Goal: Transaction & Acquisition: Purchase product/service

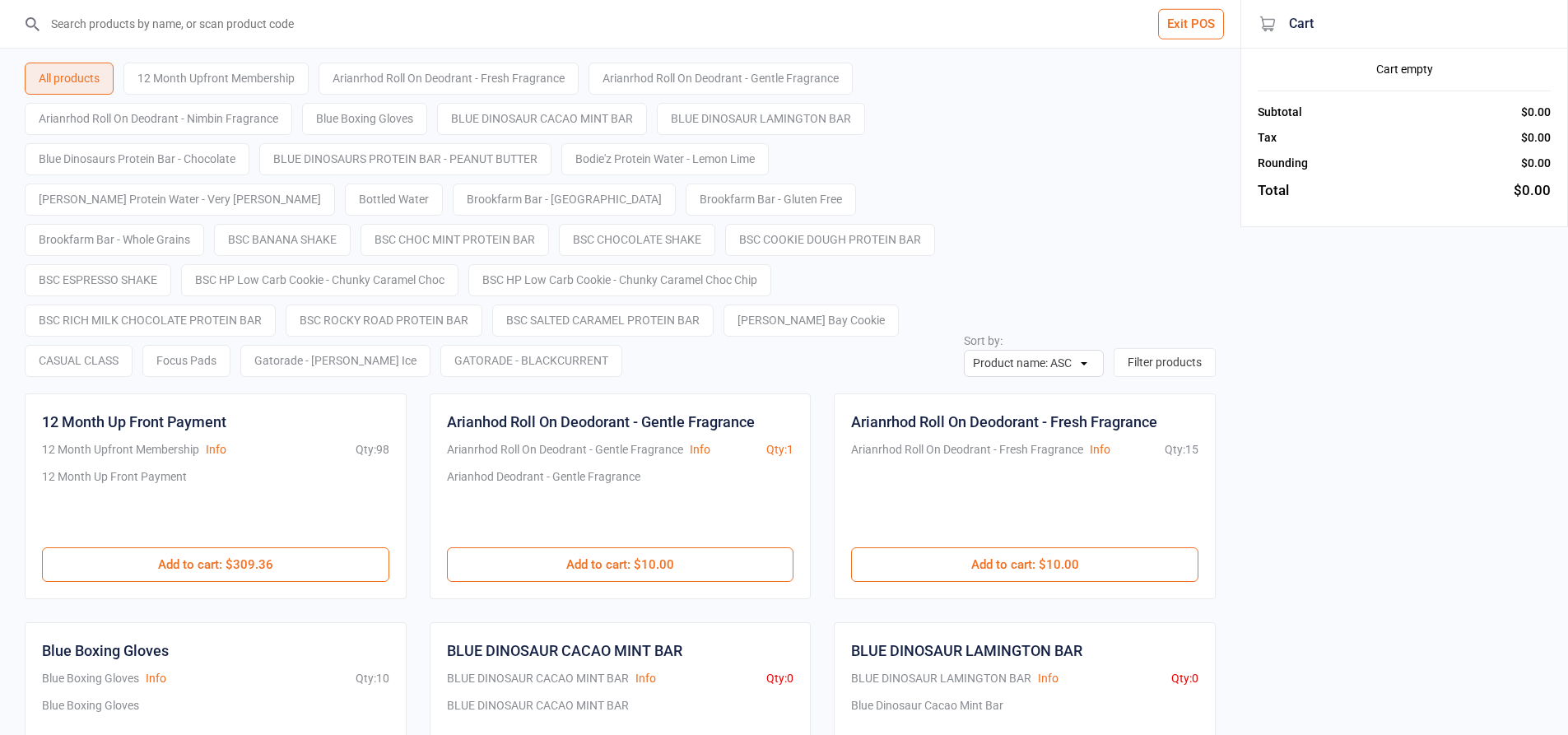
click at [364, 34] on input "search" at bounding box center [629, 23] width 1174 height 48
click at [1172, 26] on button "Exit POS" at bounding box center [1191, 24] width 66 height 30
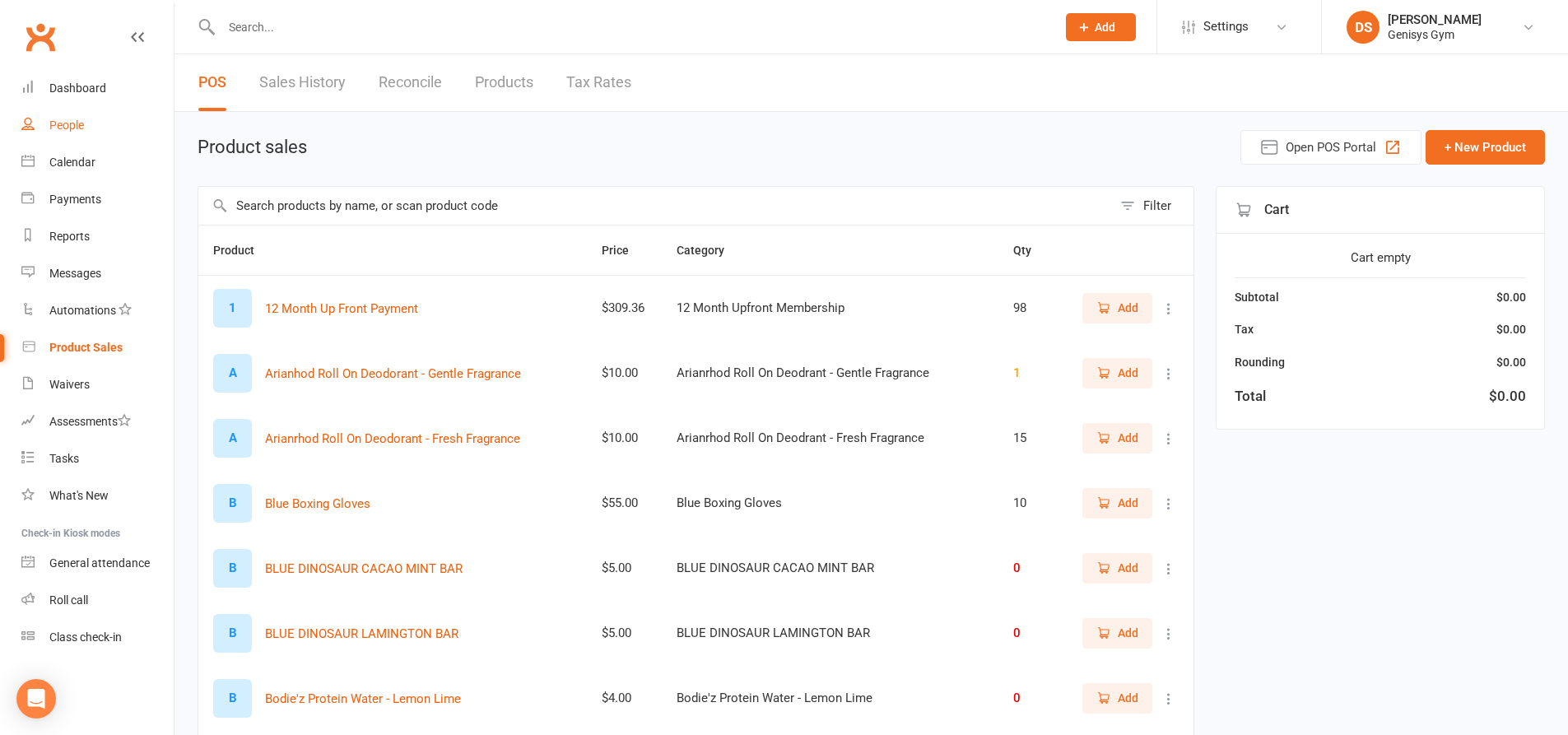
click at [73, 123] on div "People" at bounding box center [66, 125] width 34 height 13
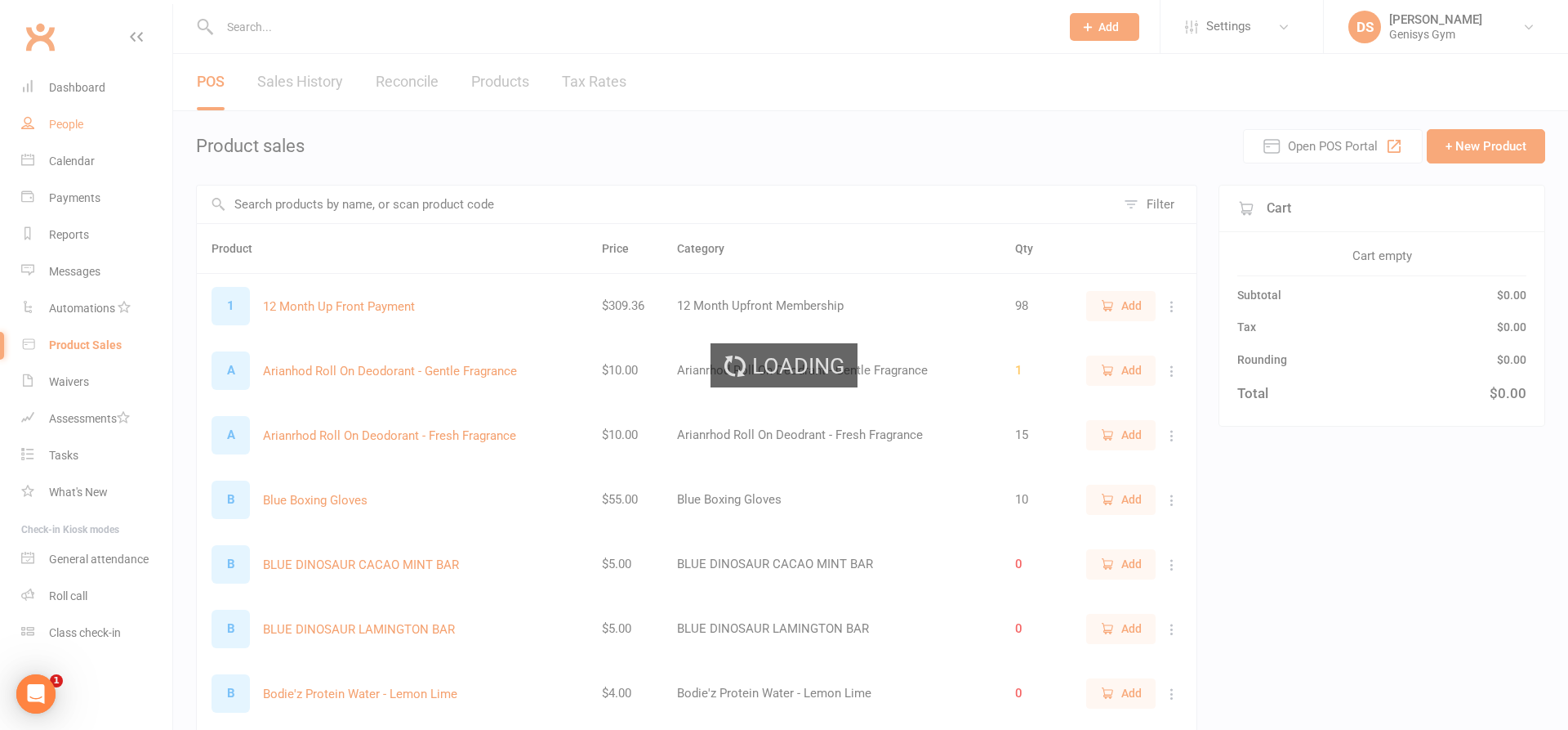
select select "100"
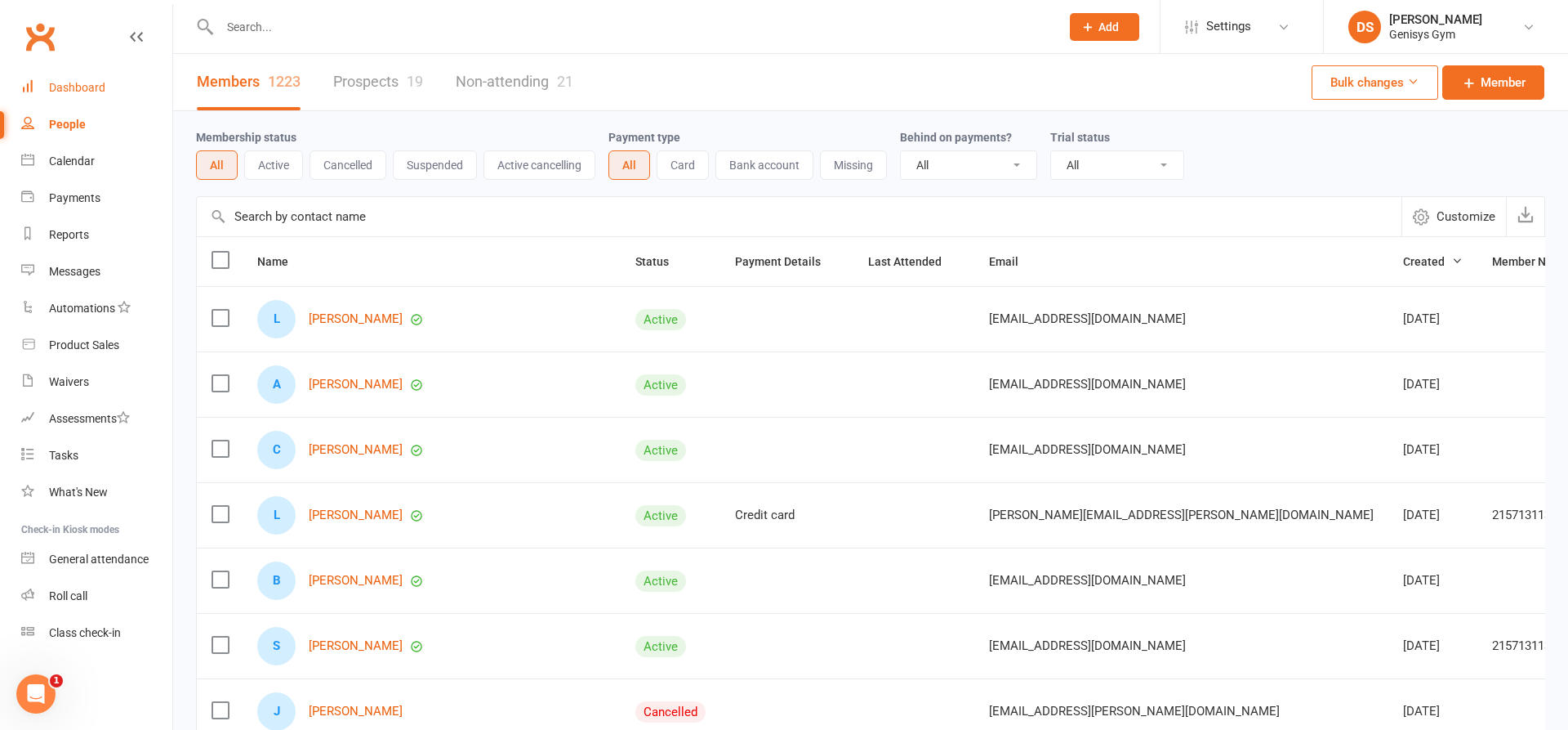
click at [92, 80] on link "Dashboard" at bounding box center [97, 87] width 151 height 37
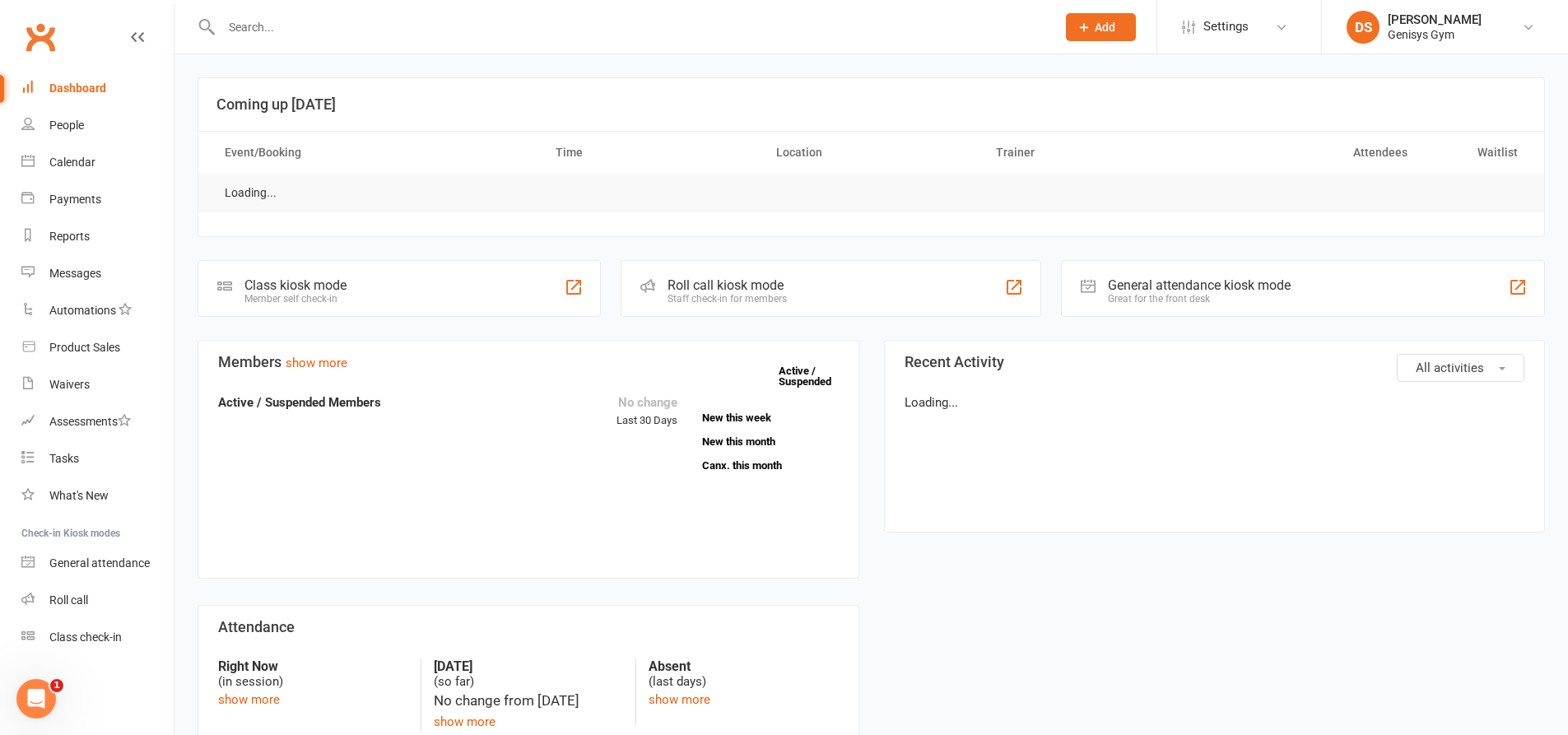
click at [92, 81] on div "Dashboard" at bounding box center [78, 88] width 57 height 13
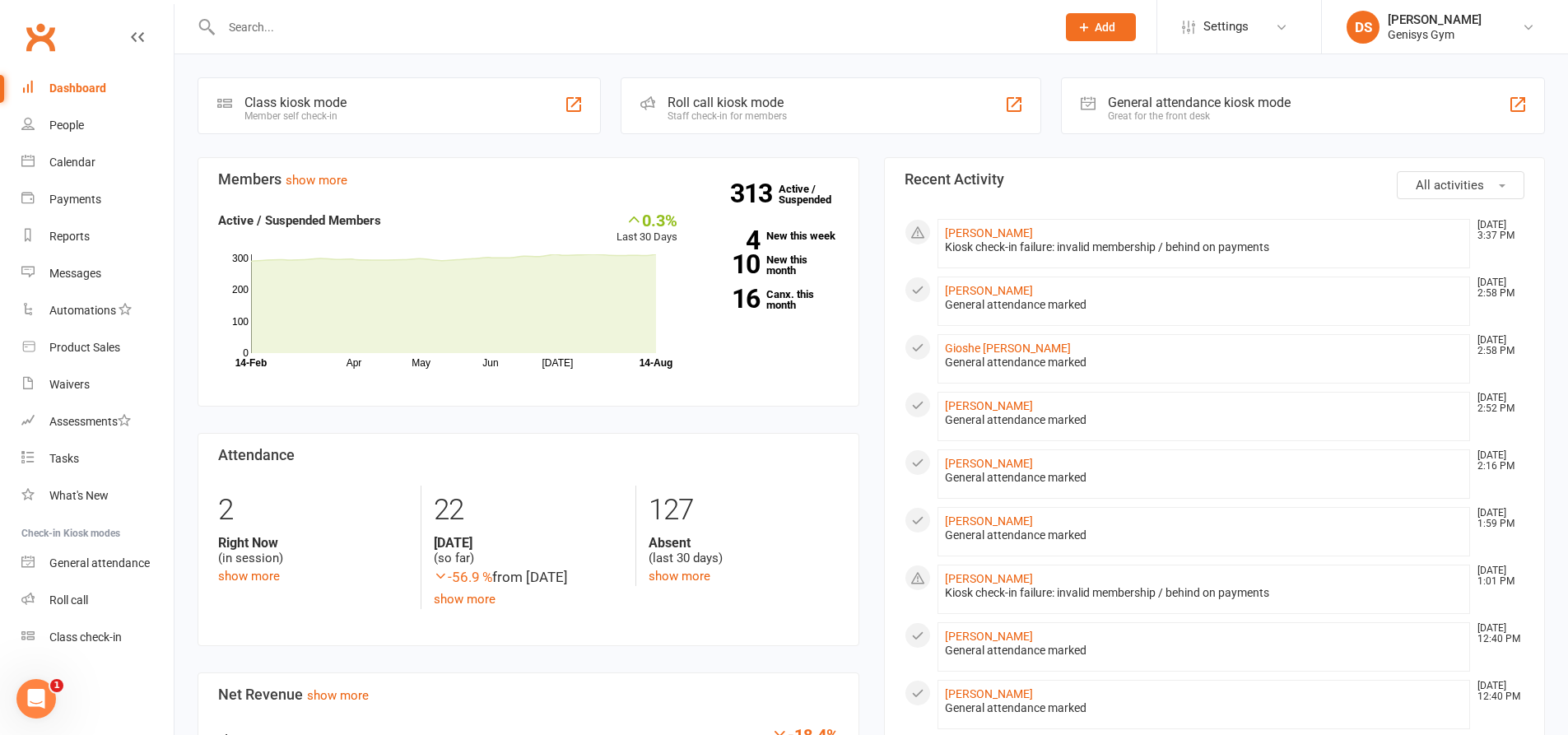
click at [277, 35] on input "text" at bounding box center [630, 27] width 828 height 23
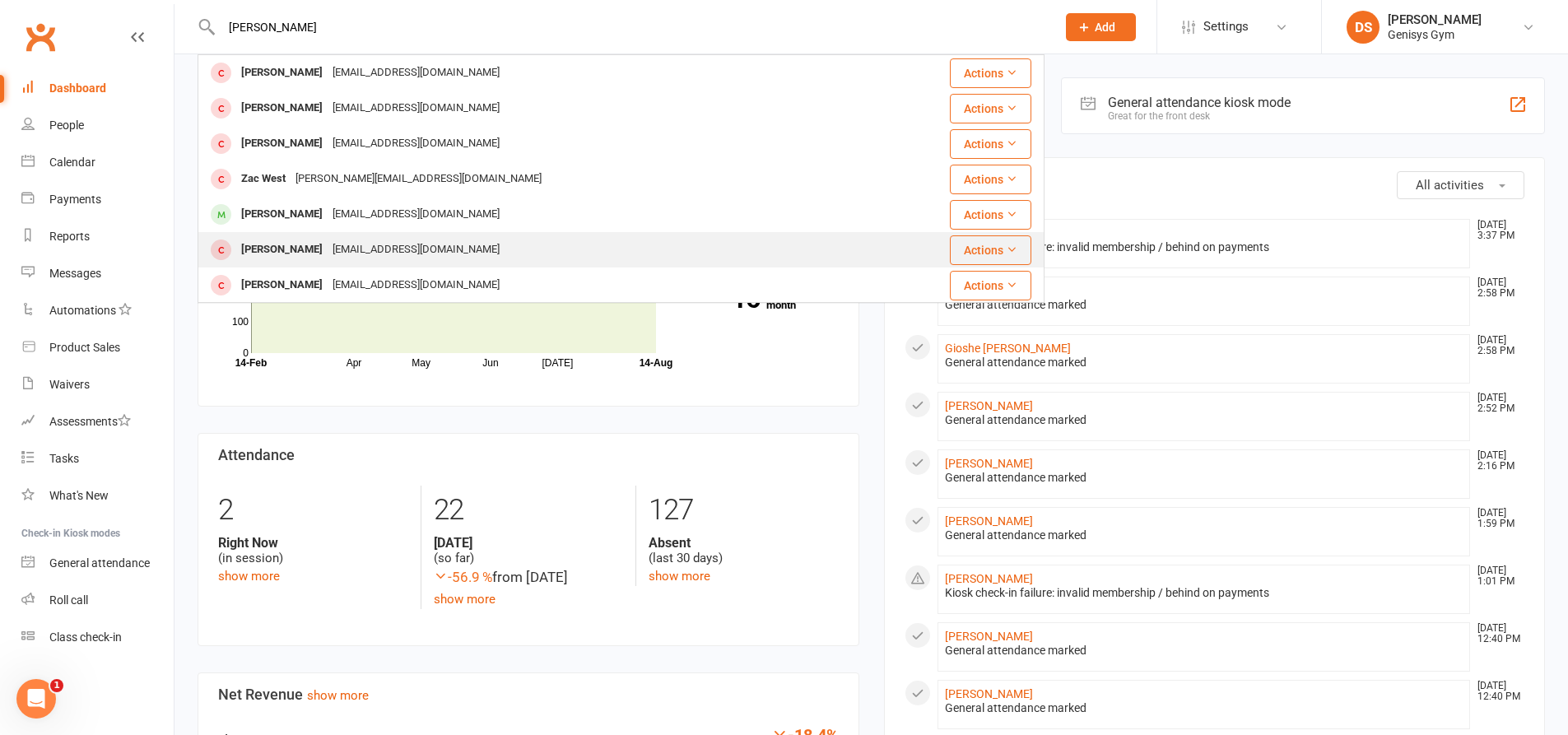
type input "zach"
click at [345, 264] on div "Zachary Karayannis zachkarayannis@gmail.com" at bounding box center [532, 250] width 665 height 34
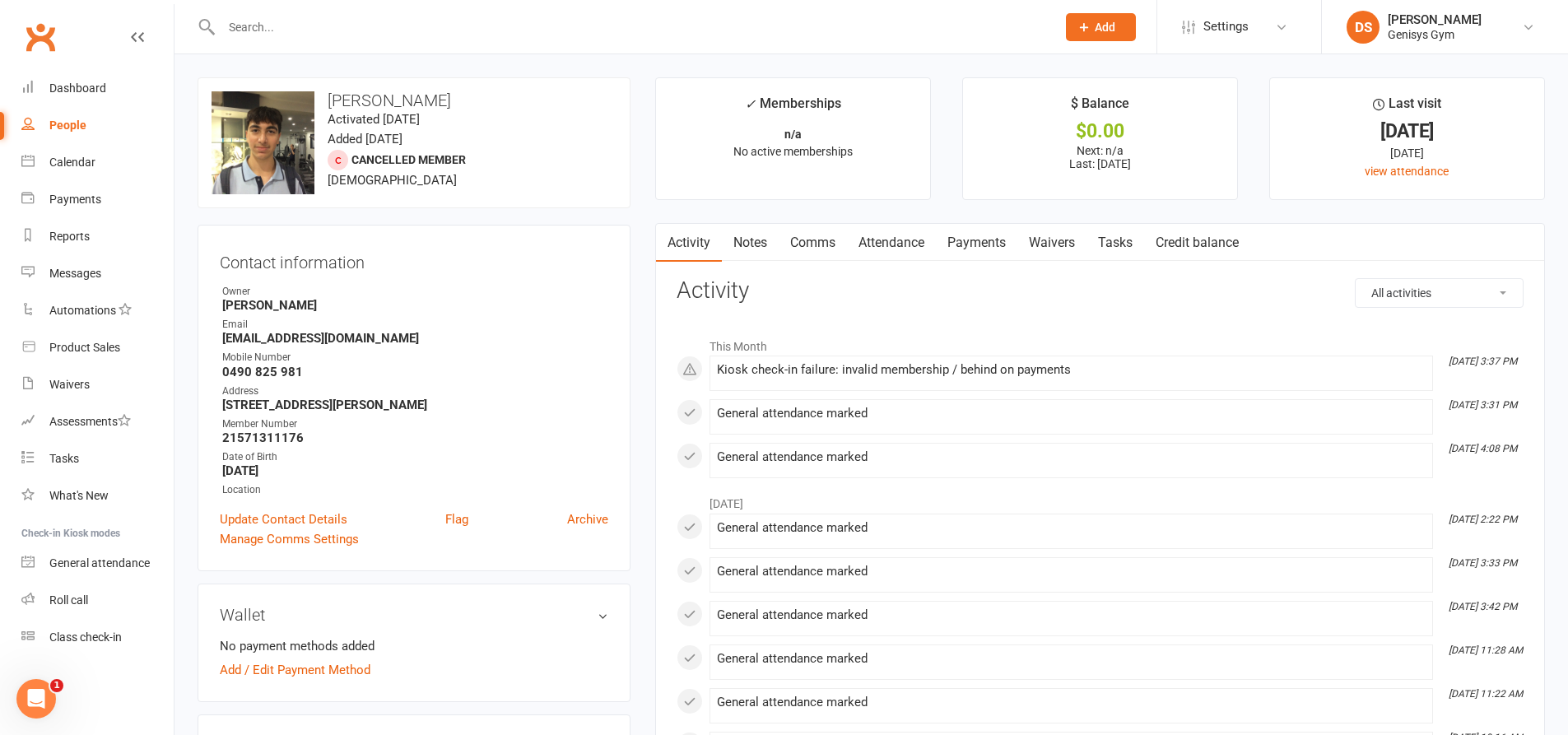
click at [949, 251] on link "Payments" at bounding box center [975, 242] width 81 height 38
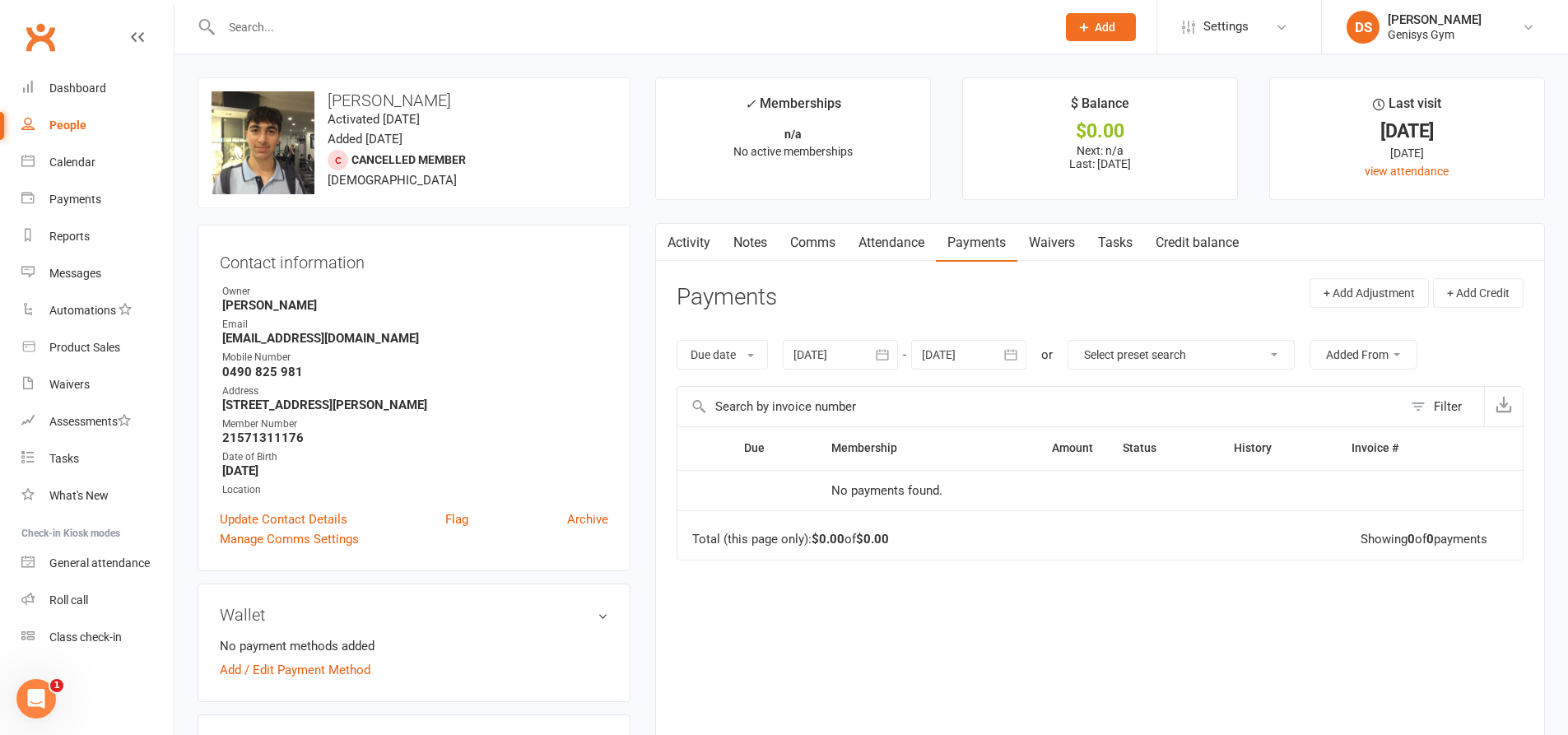
click at [842, 354] on div at bounding box center [840, 355] width 115 height 29
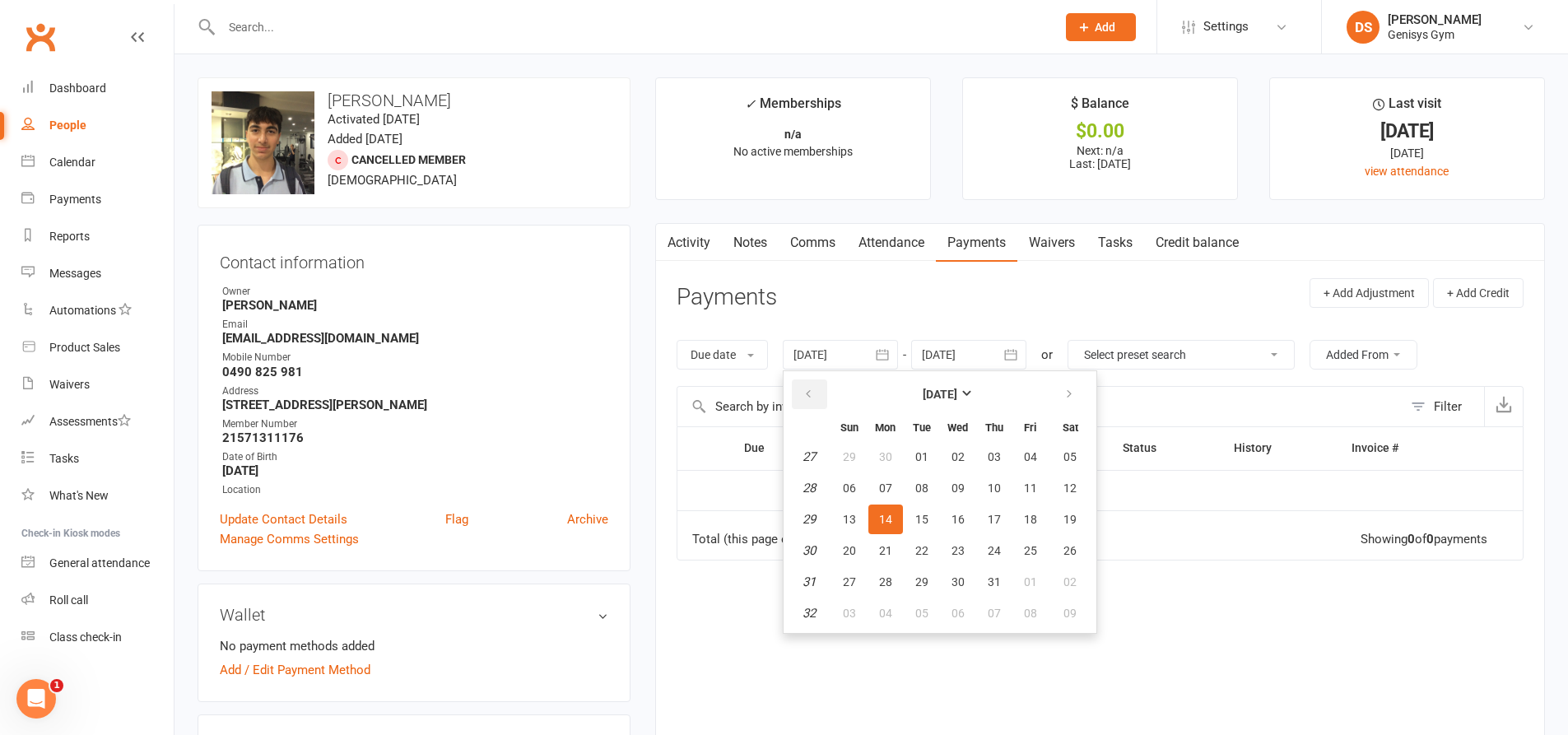
click at [818, 395] on button "button" at bounding box center [810, 394] width 35 height 29
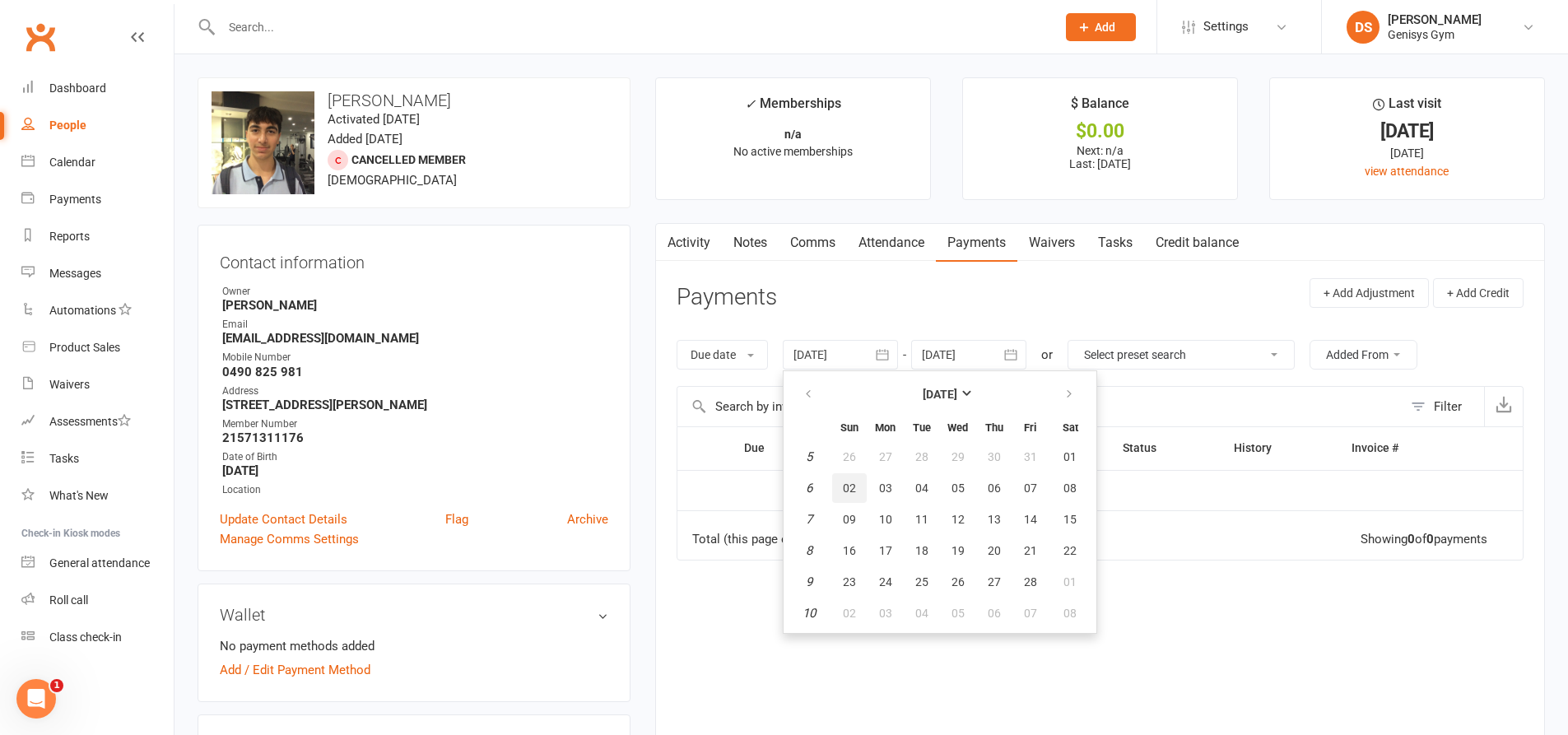
click at [852, 486] on span "02" at bounding box center [849, 488] width 13 height 13
type input "02 Feb 2025"
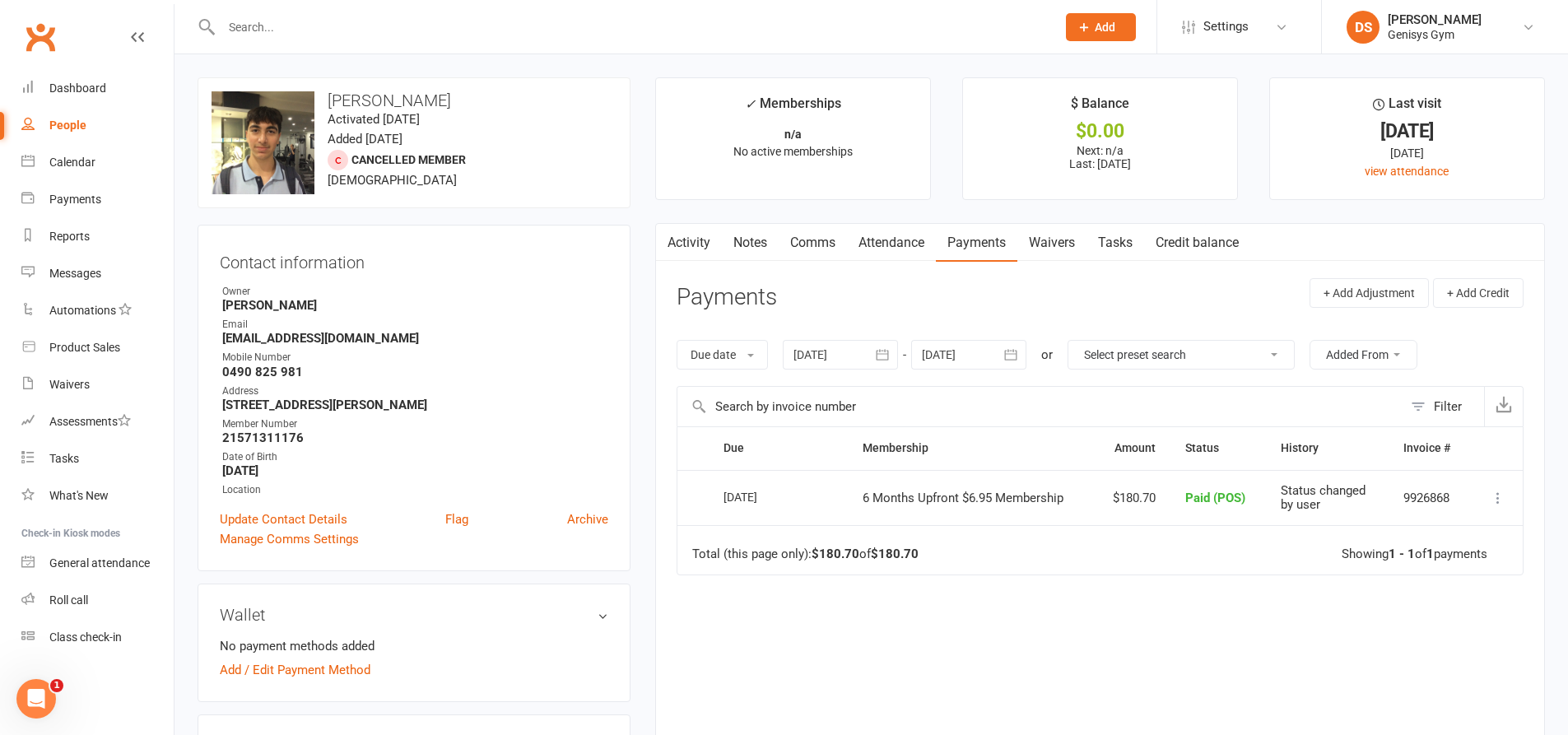
click at [964, 350] on div at bounding box center [968, 355] width 115 height 29
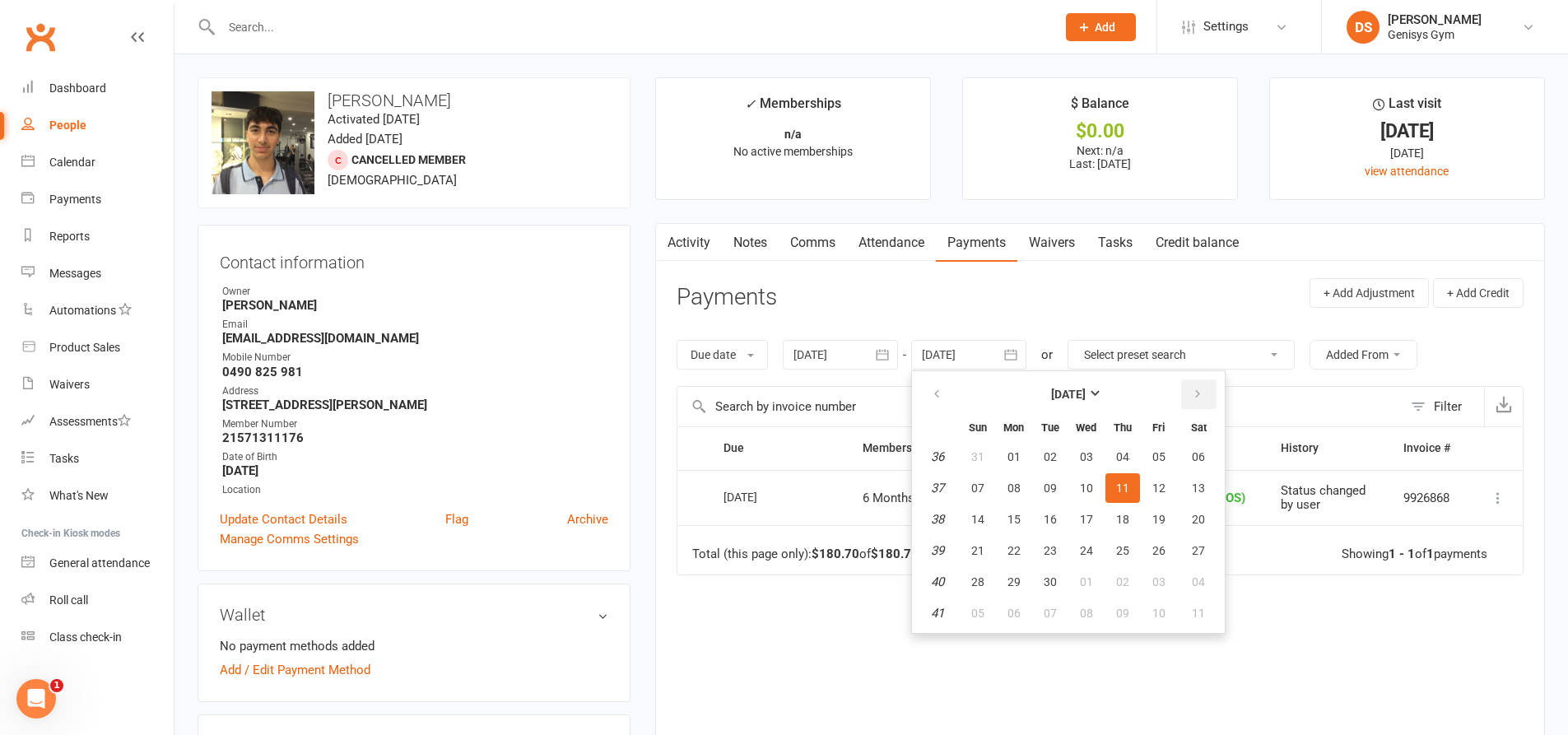
click at [1192, 391] on button "button" at bounding box center [1198, 394] width 35 height 29
click at [1073, 485] on button "10" at bounding box center [1086, 488] width 34 height 29
type input "10 Dec 2025"
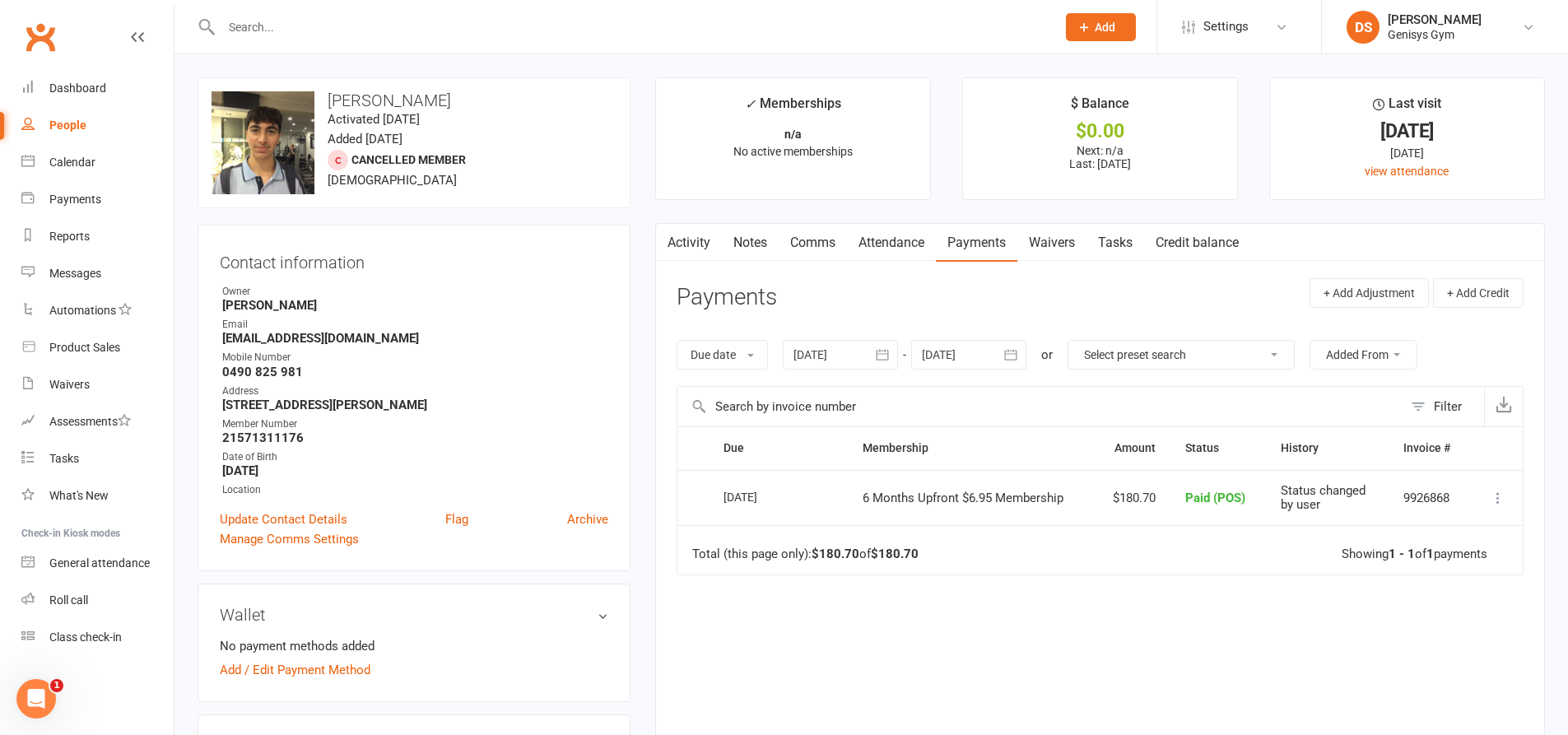
scroll to position [411, 0]
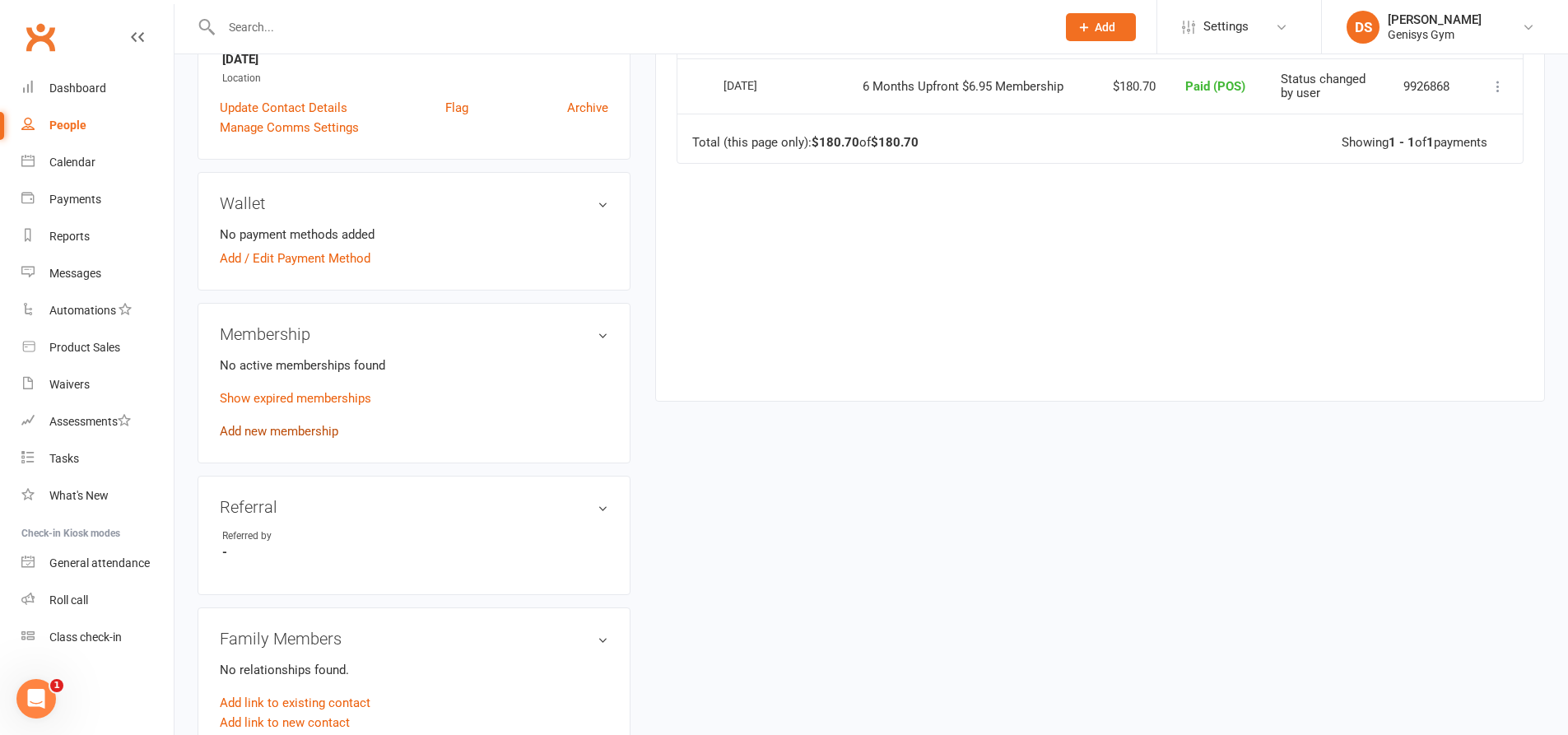
click at [308, 432] on link "Add new membership" at bounding box center [278, 432] width 118 height 15
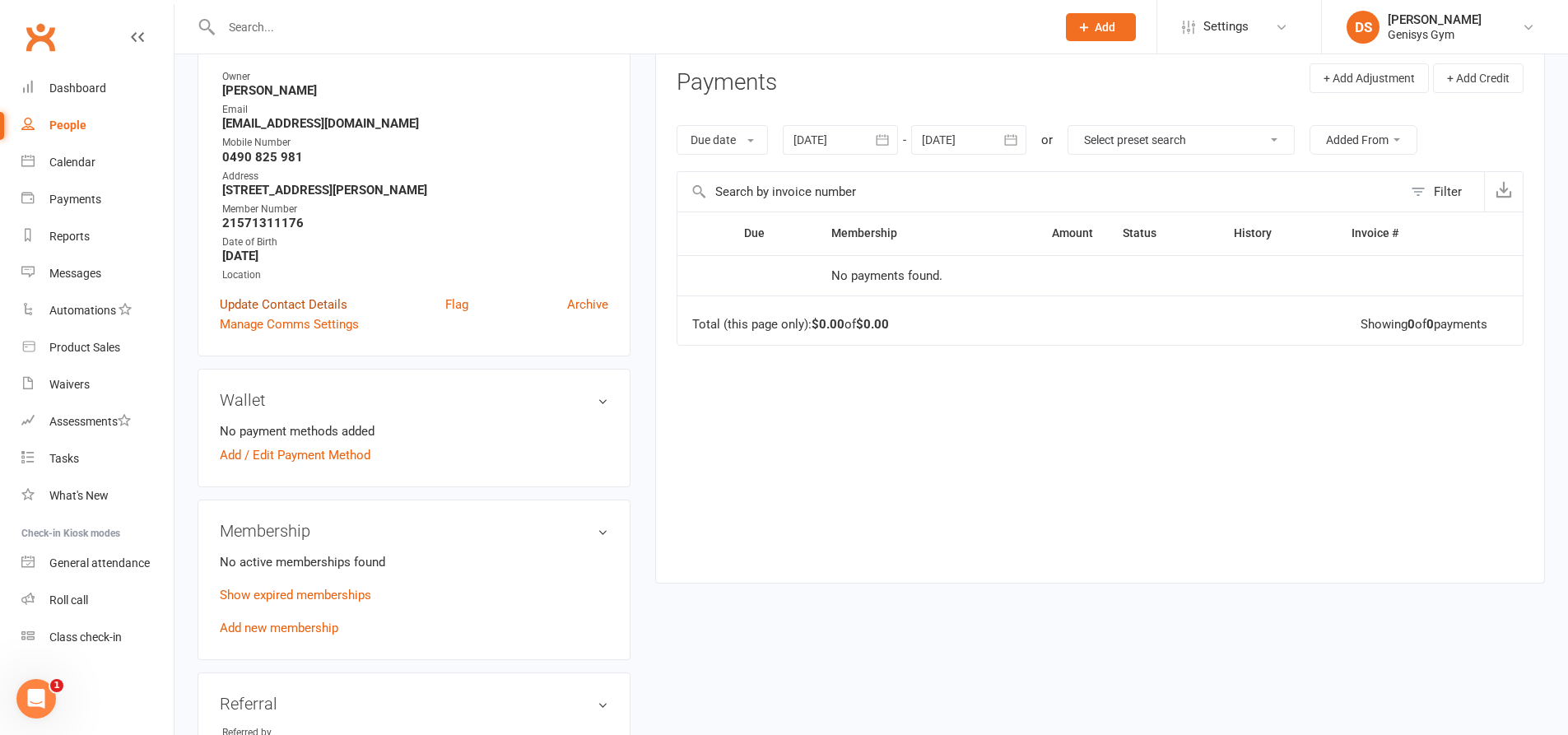
scroll to position [329, 0]
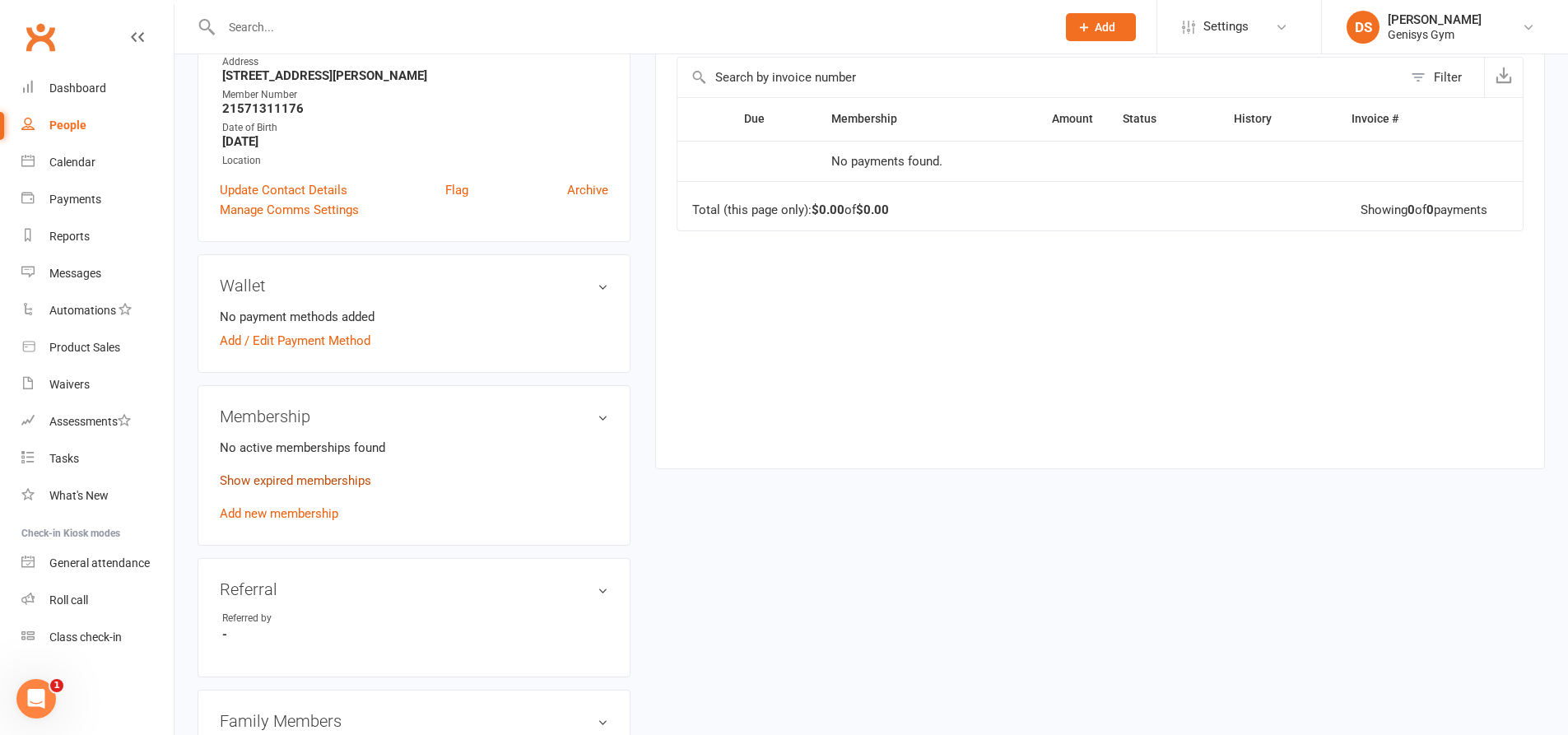
click at [296, 484] on link "Show expired memberships" at bounding box center [295, 481] width 152 height 15
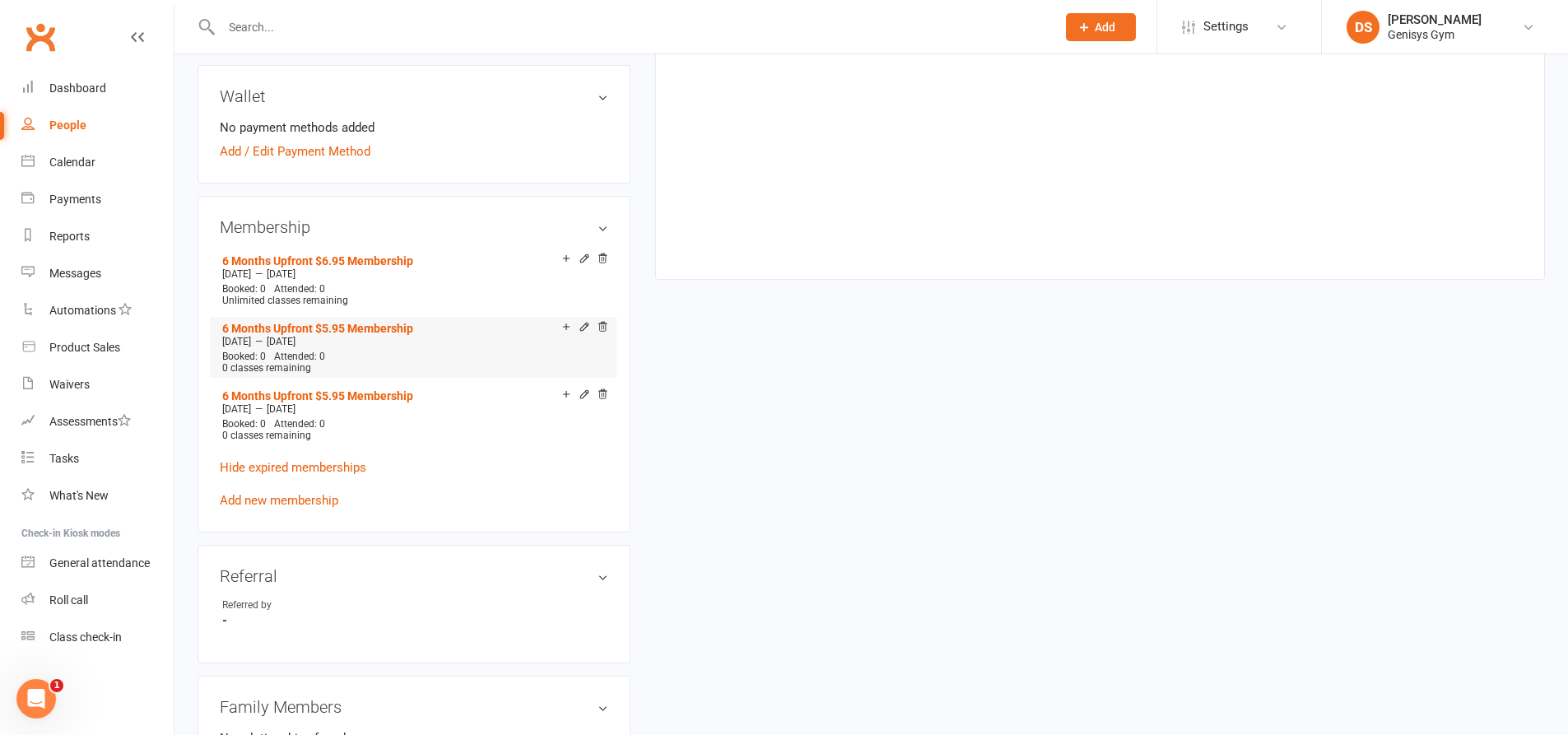
scroll to position [576, 0]
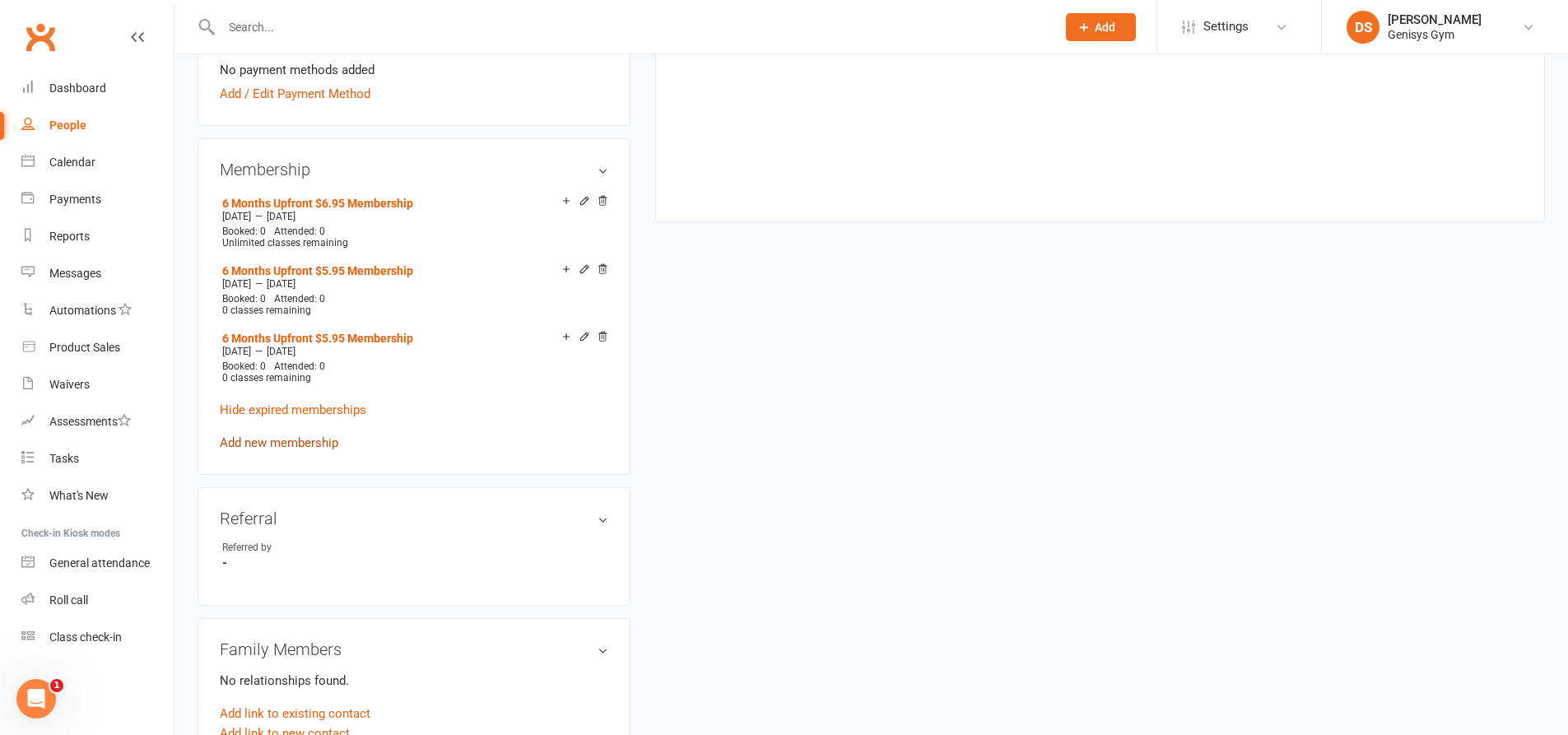
click at [261, 445] on link "Add new membership" at bounding box center [278, 443] width 118 height 15
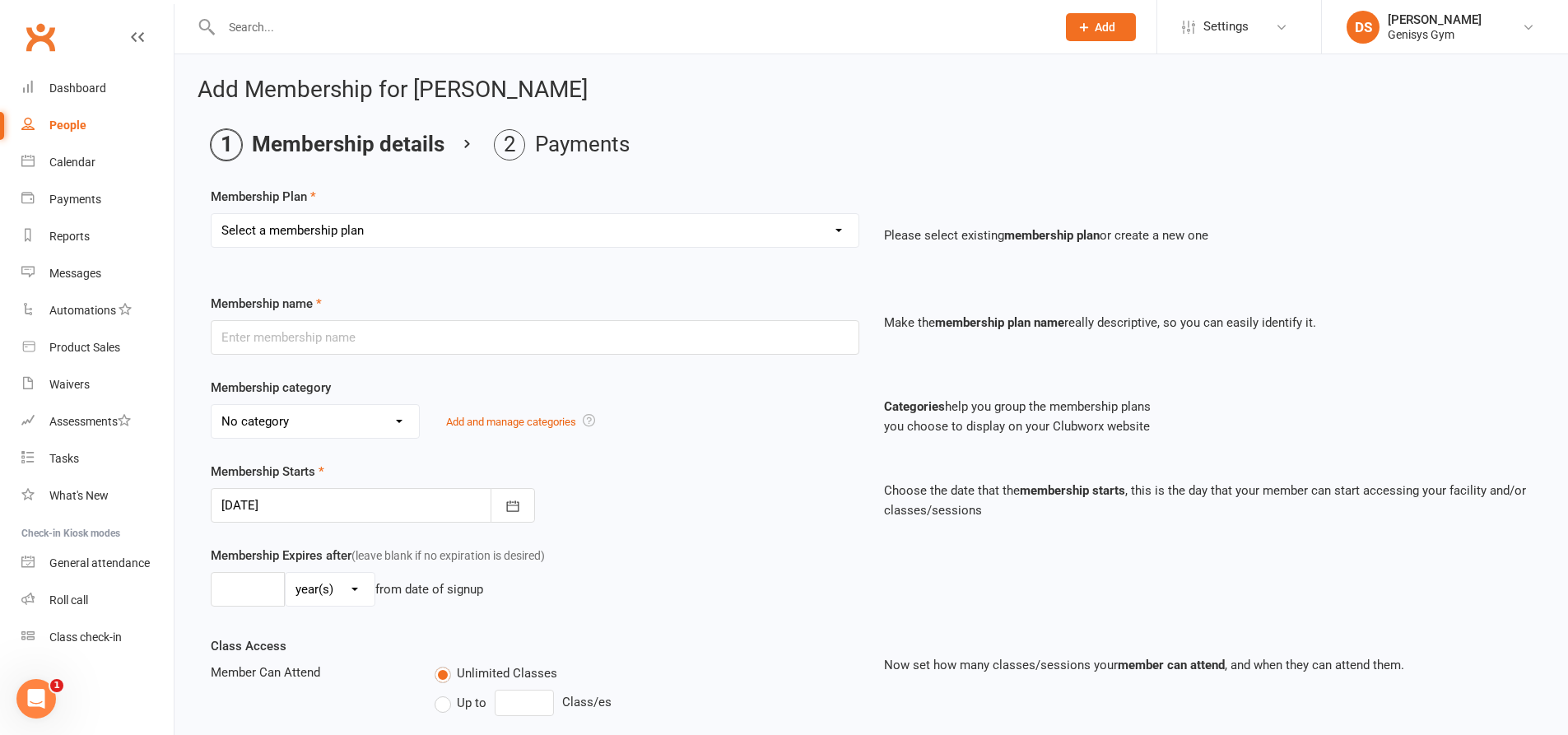
click at [481, 242] on select "Select a membership plan Create new Membership Plan 12 Month Membership Christm…" at bounding box center [535, 230] width 647 height 33
select select "35"
click at [211, 214] on select "Select a membership plan Create new Membership Plan 12 Month Membership Christm…" at bounding box center [535, 230] width 647 height 33
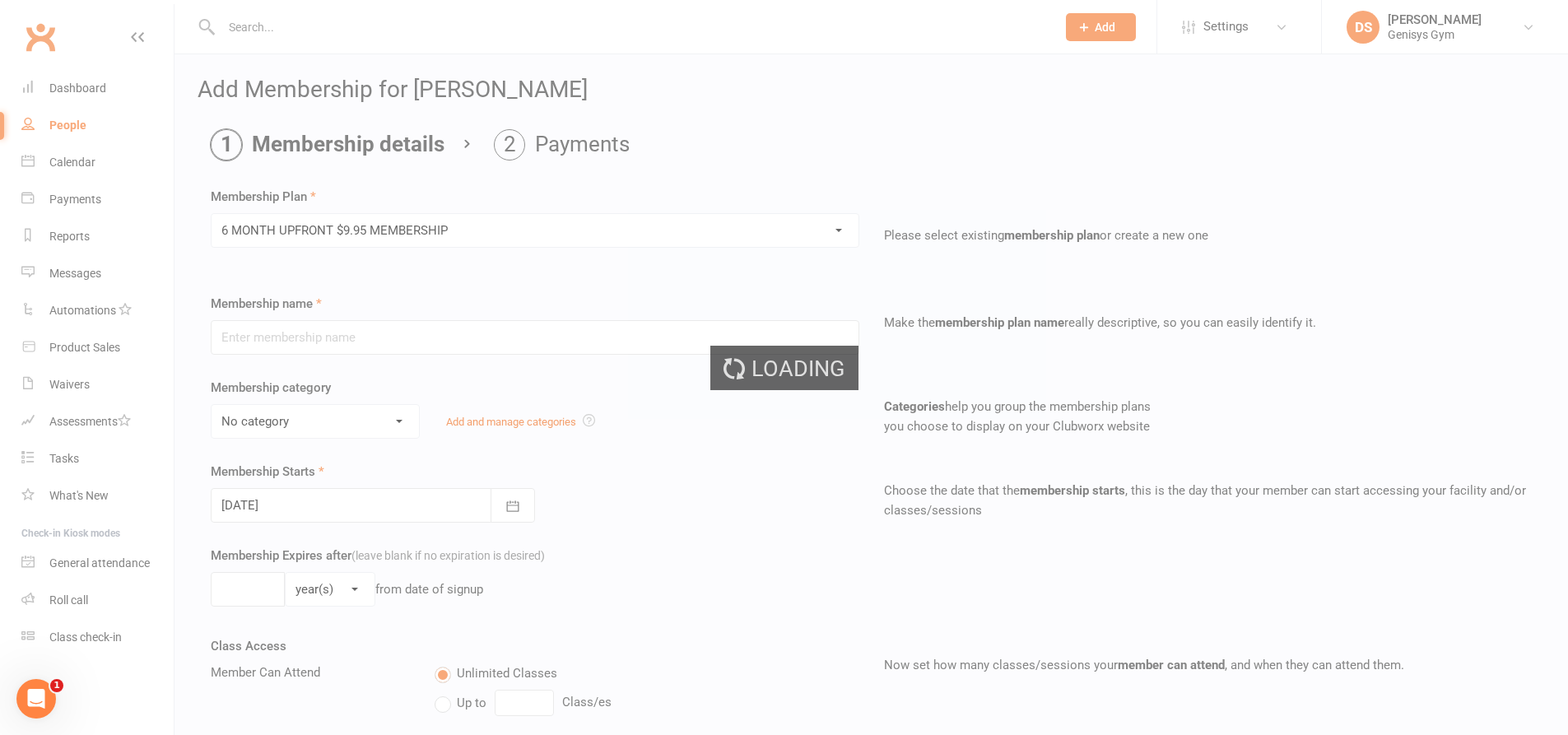
type input "6 MONTH UPFRONT $9.95 MEMBERSHIP"
select select "4"
type input "6"
select select "2"
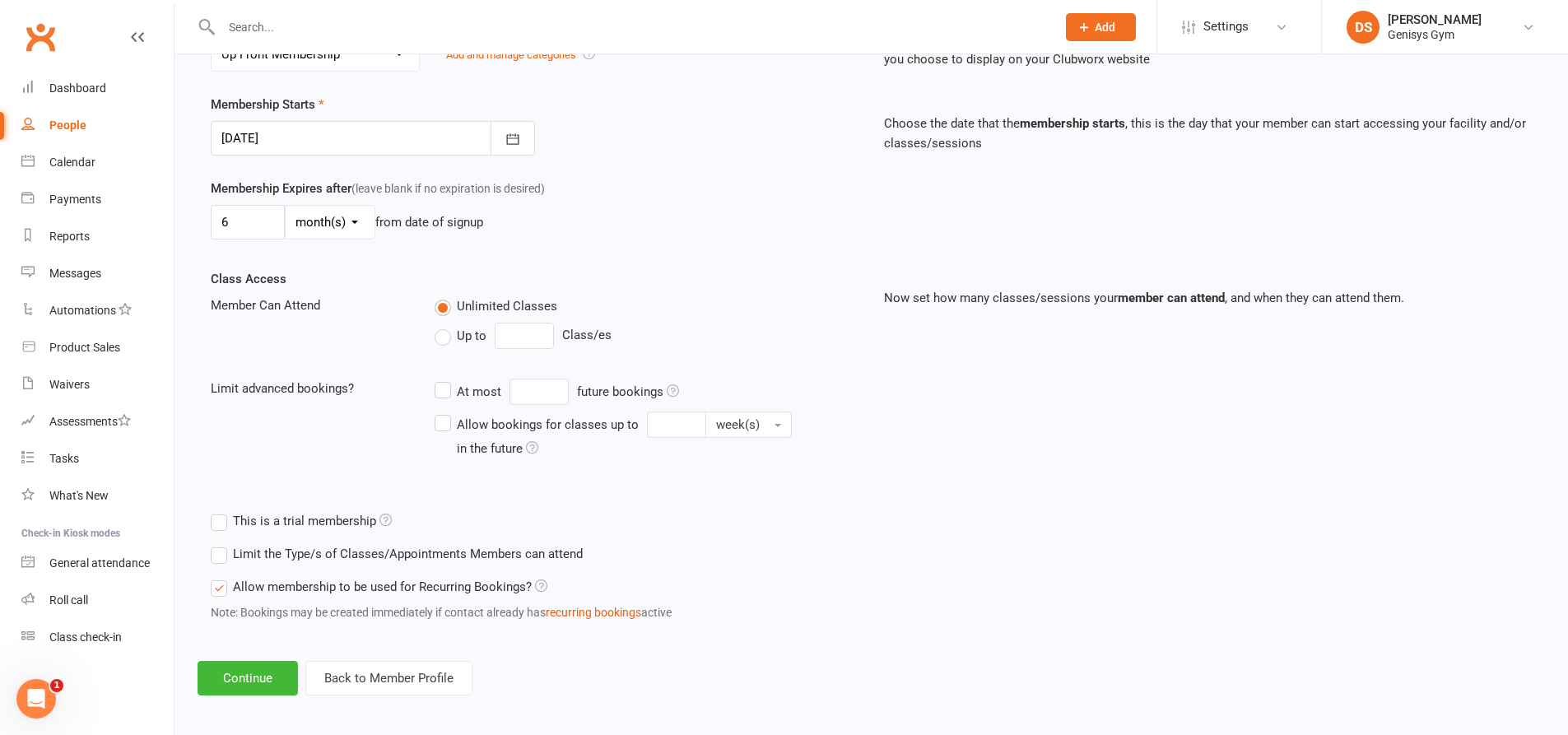
scroll to position [375, 0]
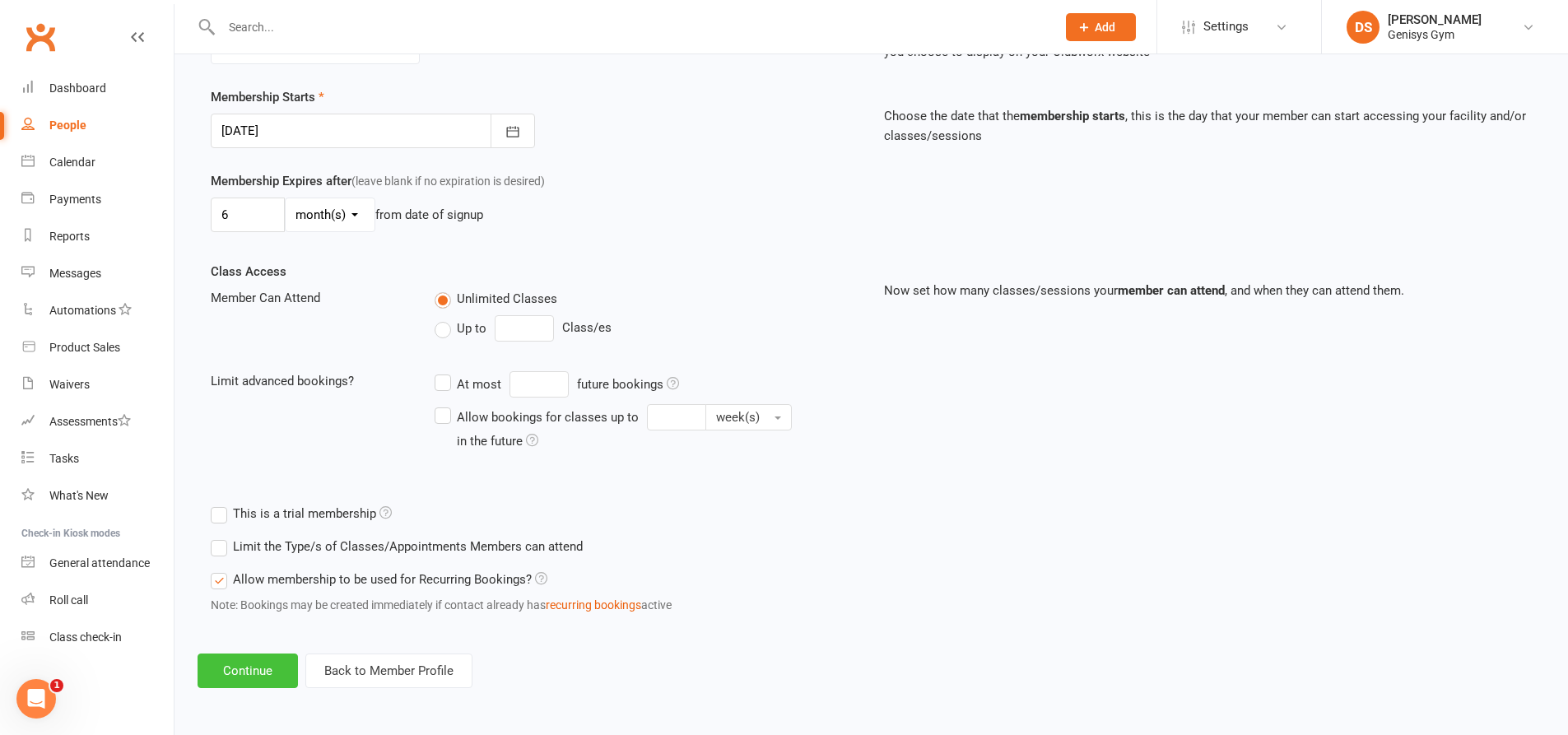
click at [242, 661] on button "Continue" at bounding box center [248, 670] width 101 height 34
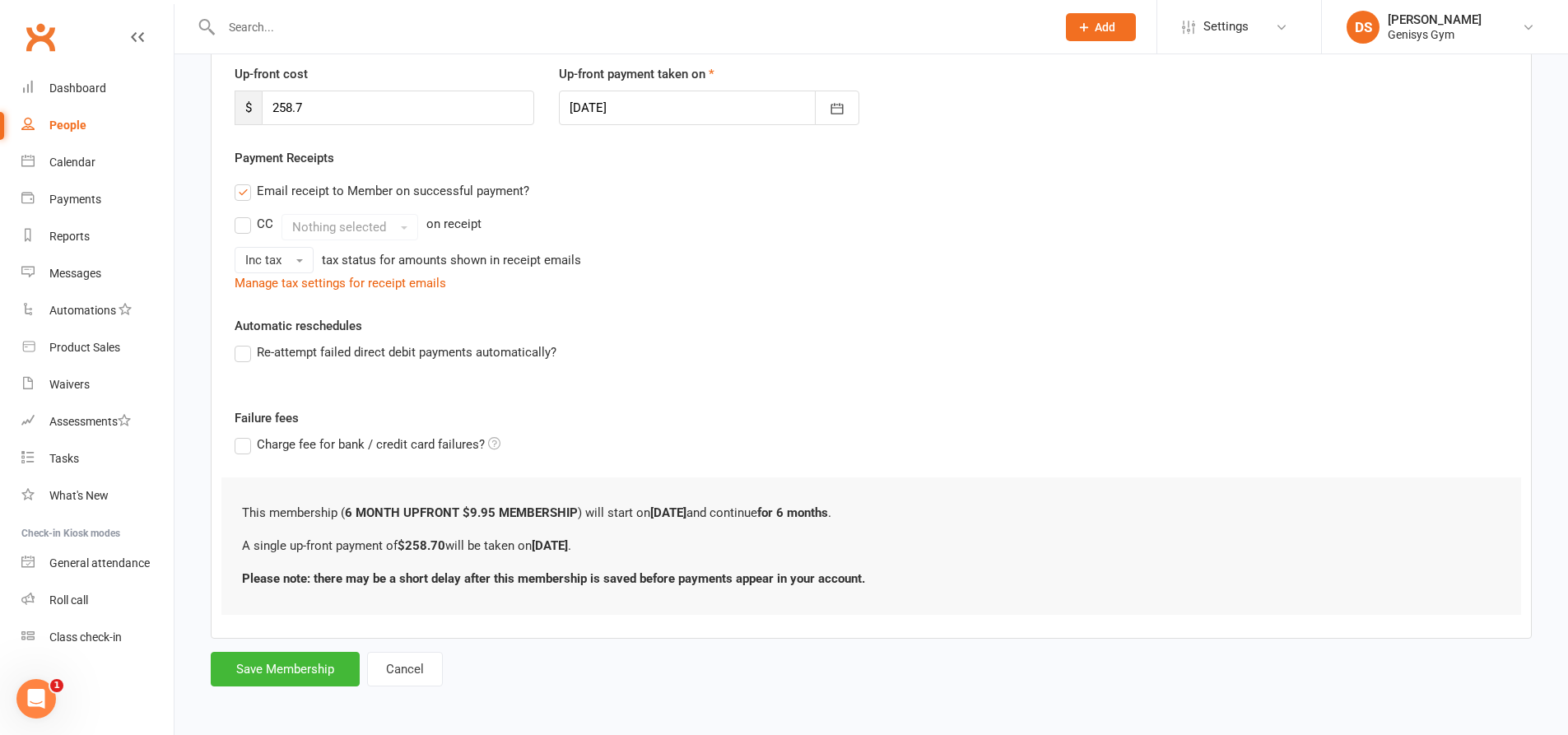
scroll to position [227, 0]
click at [411, 663] on button "Cancel" at bounding box center [405, 667] width 75 height 34
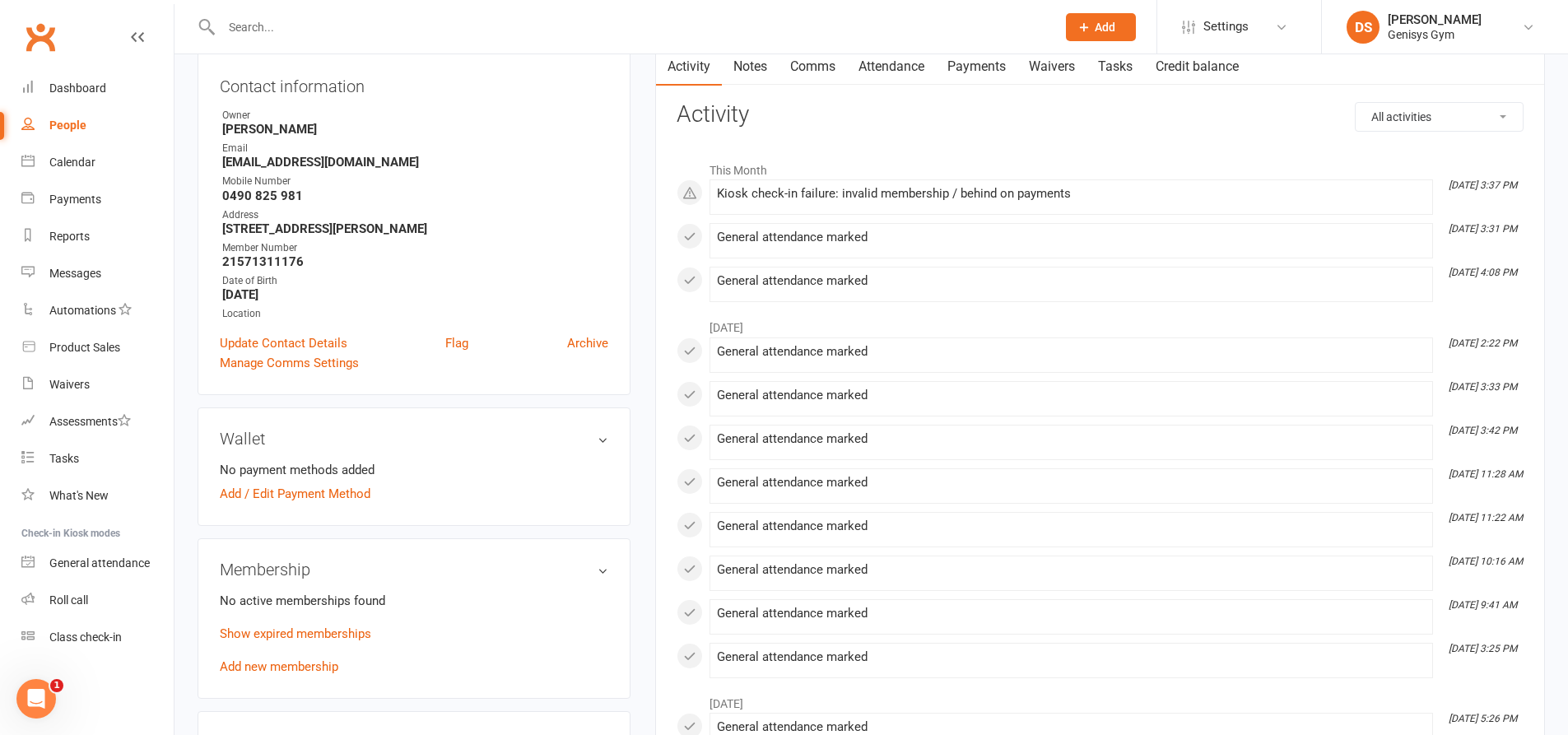
scroll to position [329, 0]
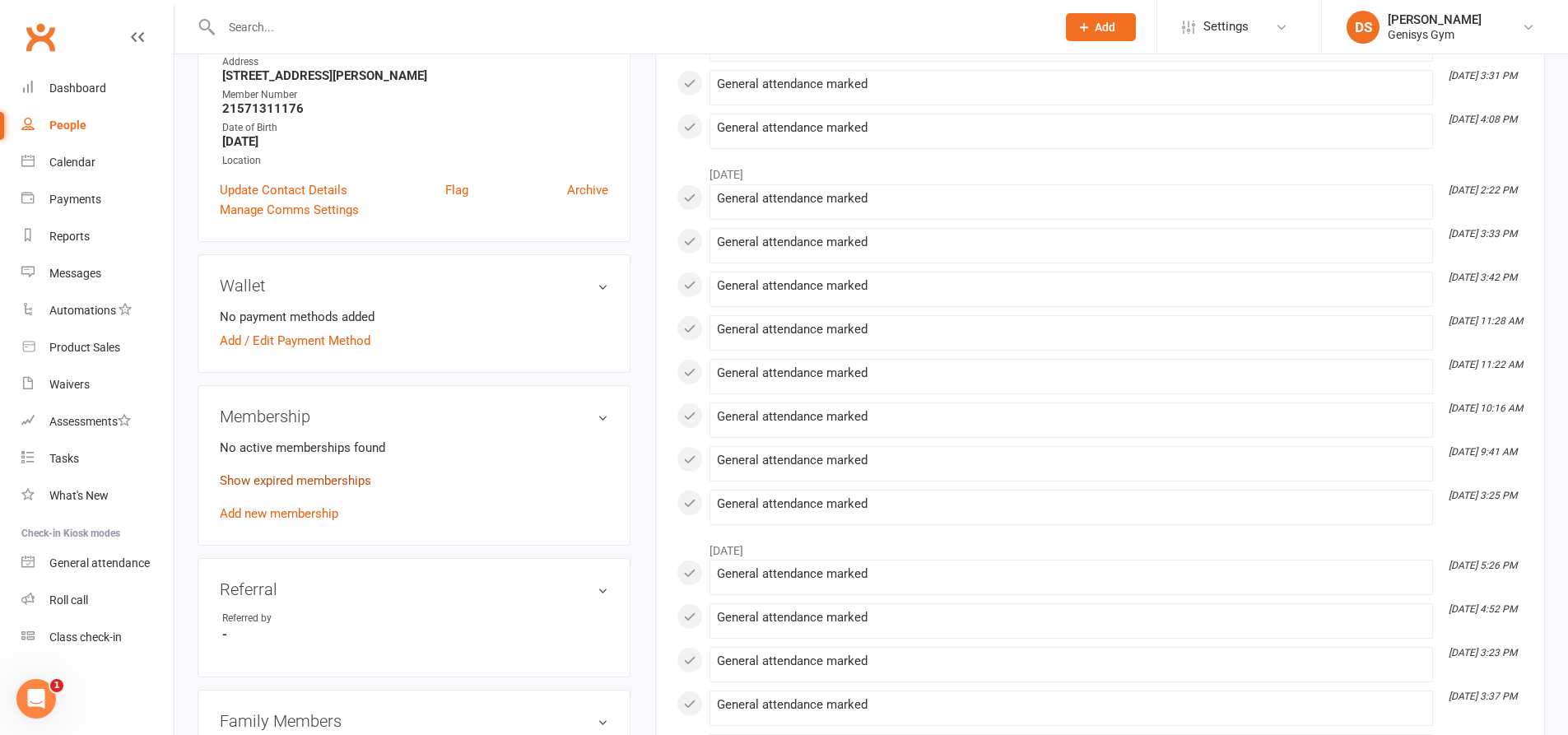
click at [277, 481] on link "Show expired memberships" at bounding box center [295, 481] width 152 height 15
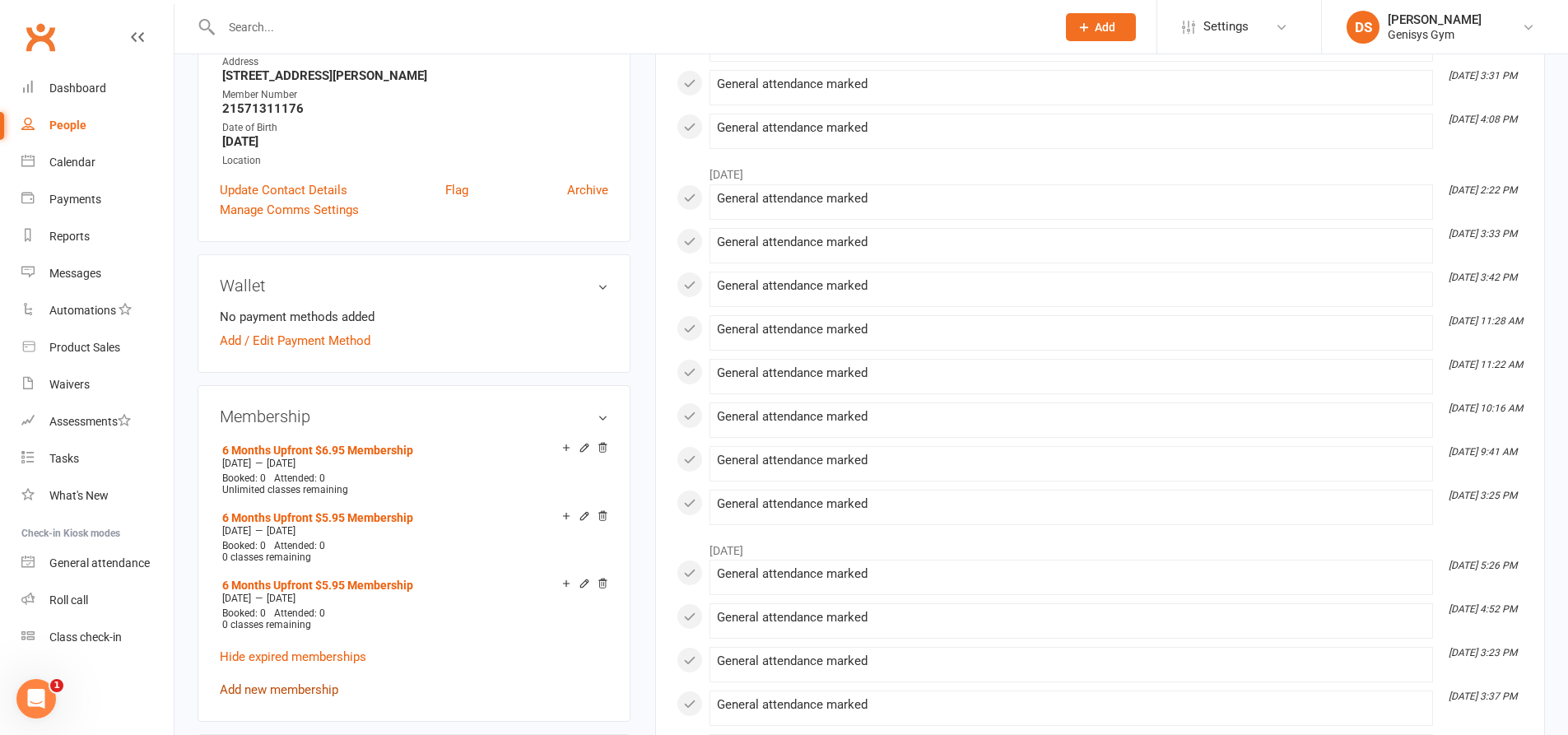
click at [297, 685] on link "Add new membership" at bounding box center [278, 690] width 118 height 15
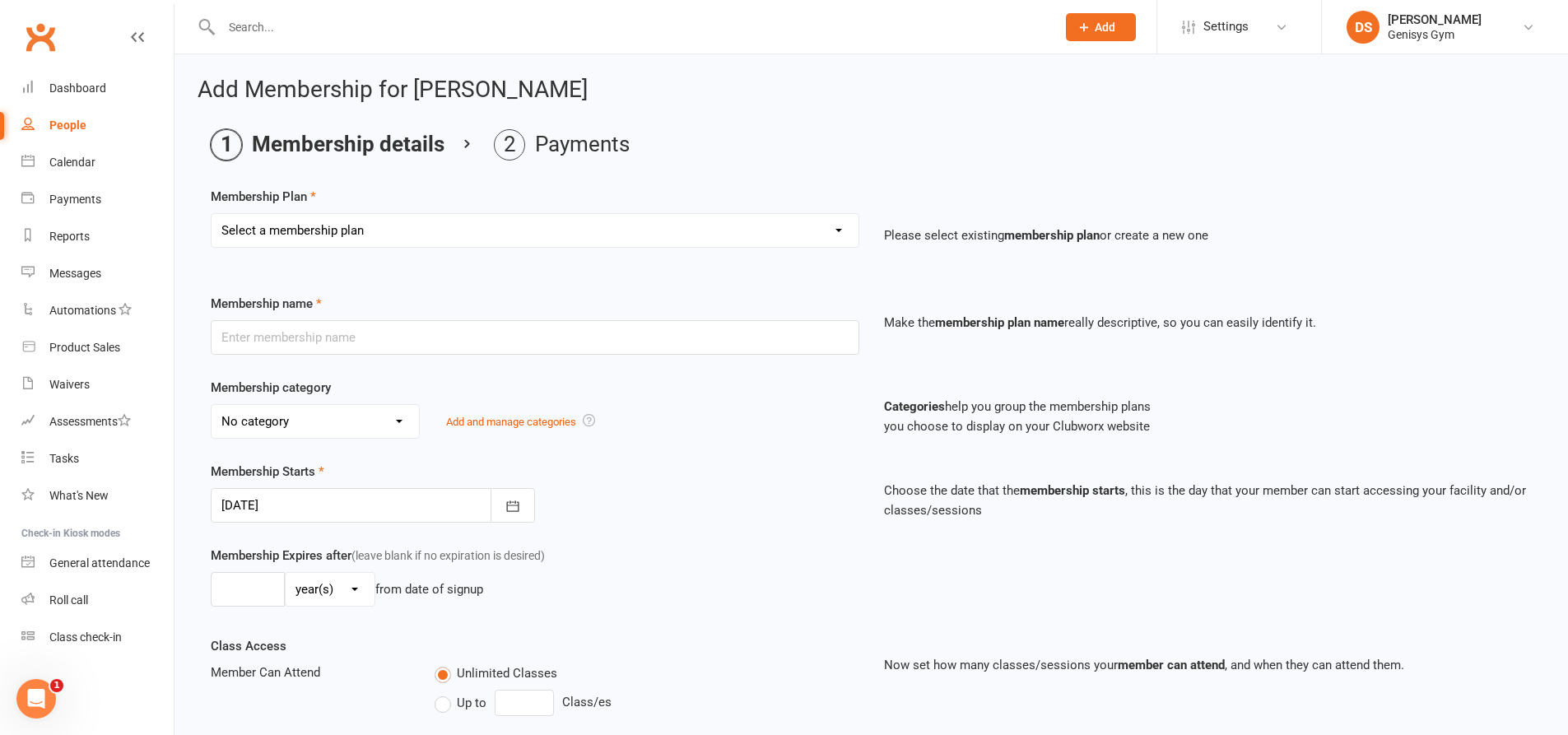
click at [392, 224] on select "Select a membership plan Create new Membership Plan 12 Month Membership Christm…" at bounding box center [535, 230] width 647 height 33
select select "35"
click at [211, 214] on select "Select a membership plan Create new Membership Plan 12 Month Membership Christm…" at bounding box center [535, 230] width 647 height 33
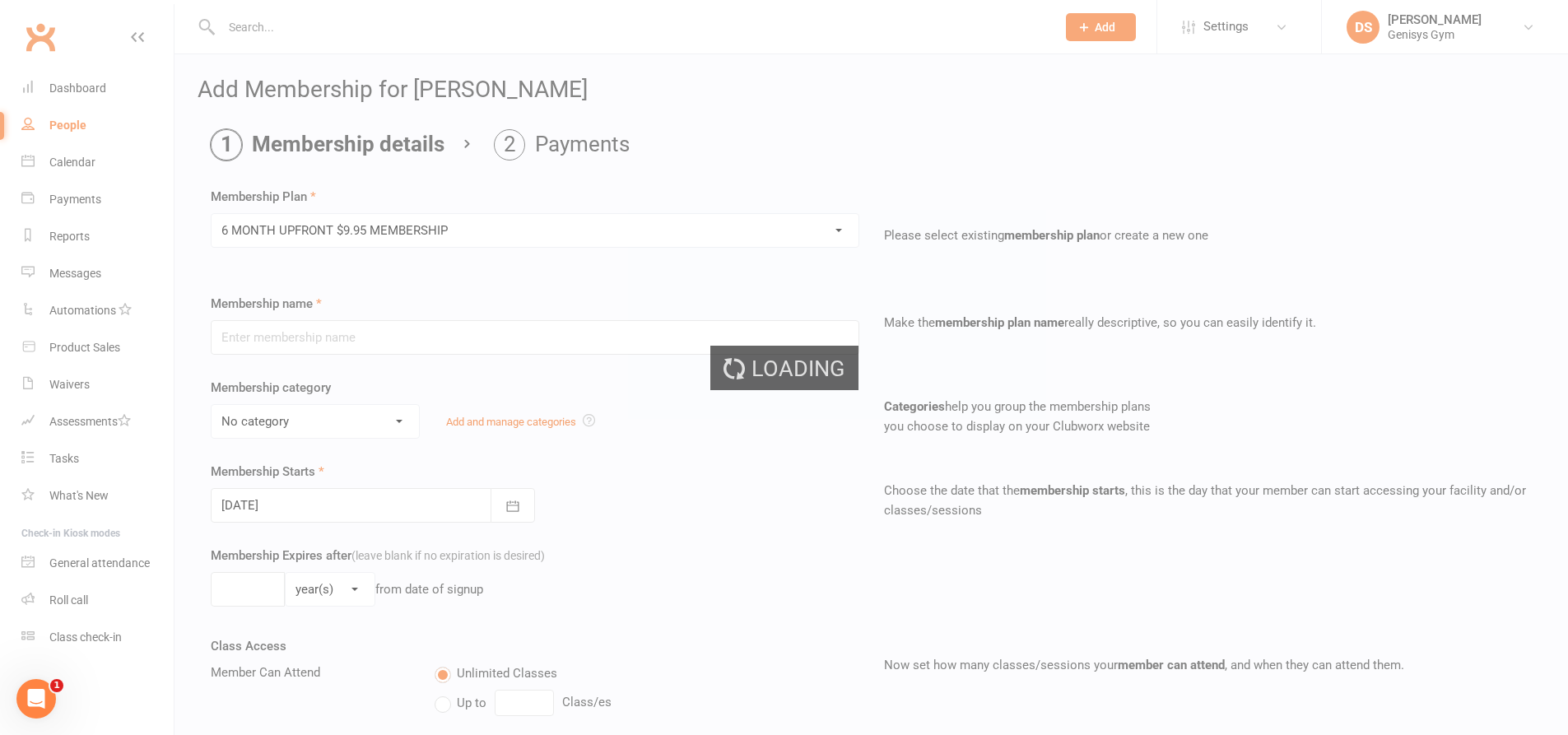
type input "6 MONTH UPFRONT $9.95 MEMBERSHIP"
select select "4"
type input "6"
select select "2"
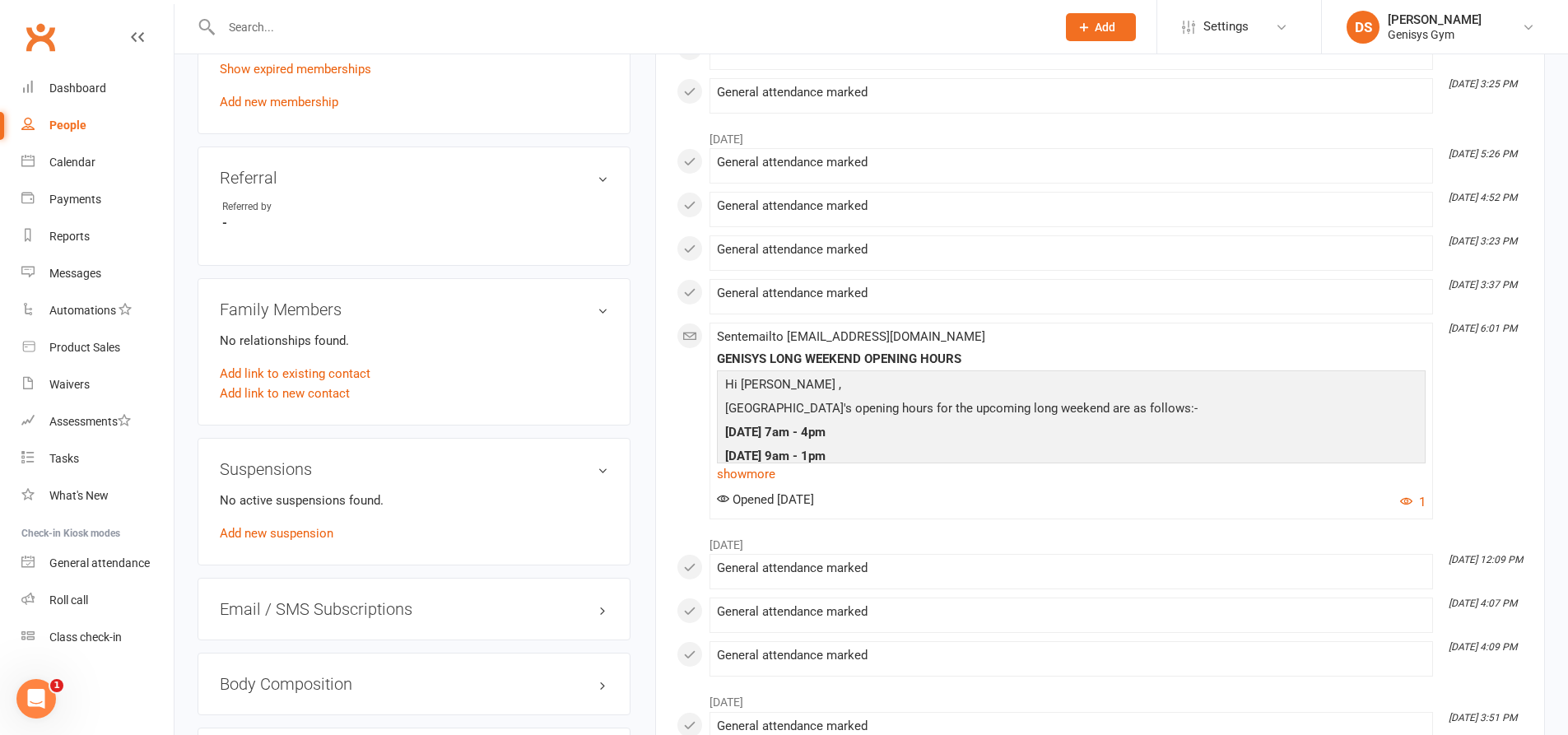
scroll to position [576, 0]
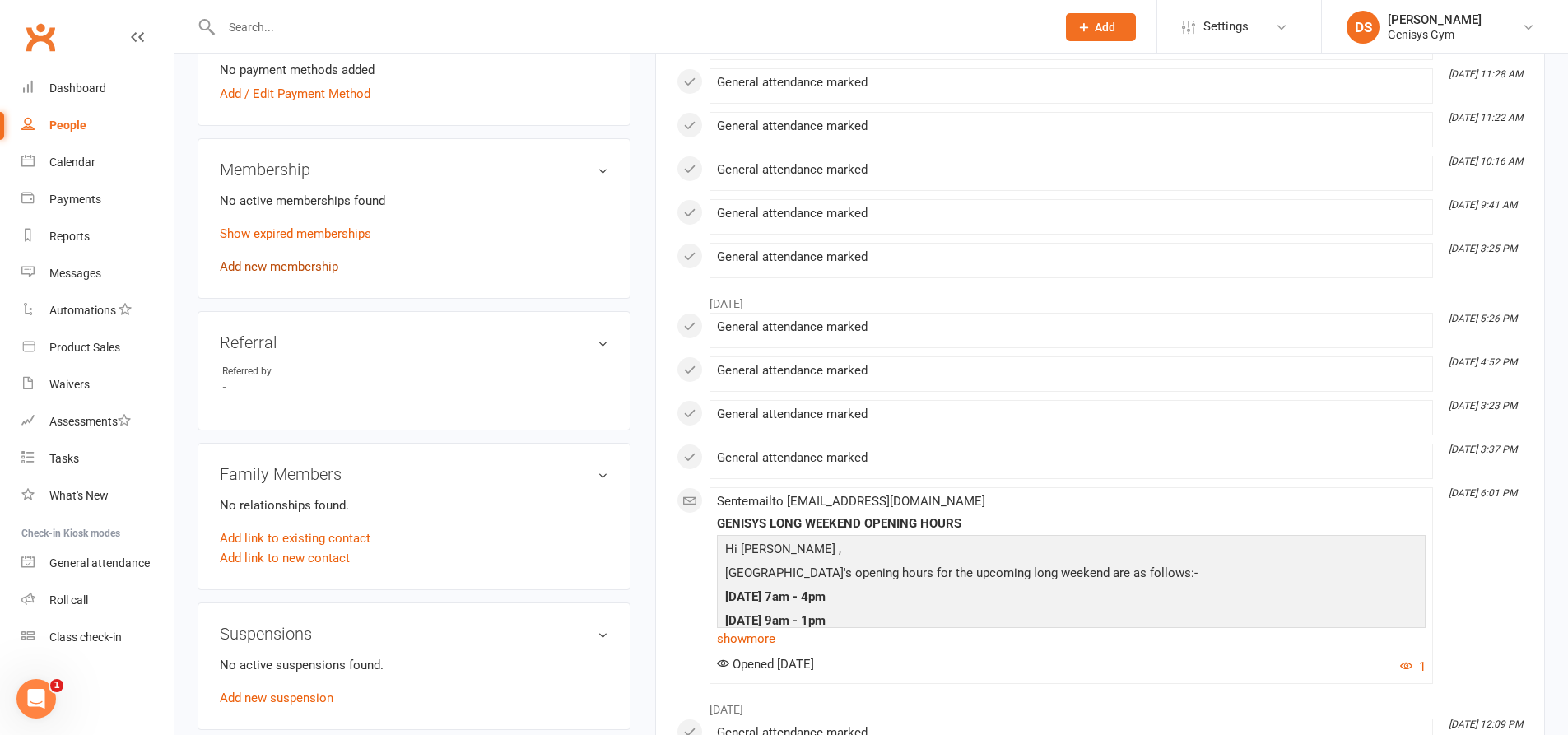
click at [308, 269] on link "Add new membership" at bounding box center [278, 267] width 118 height 15
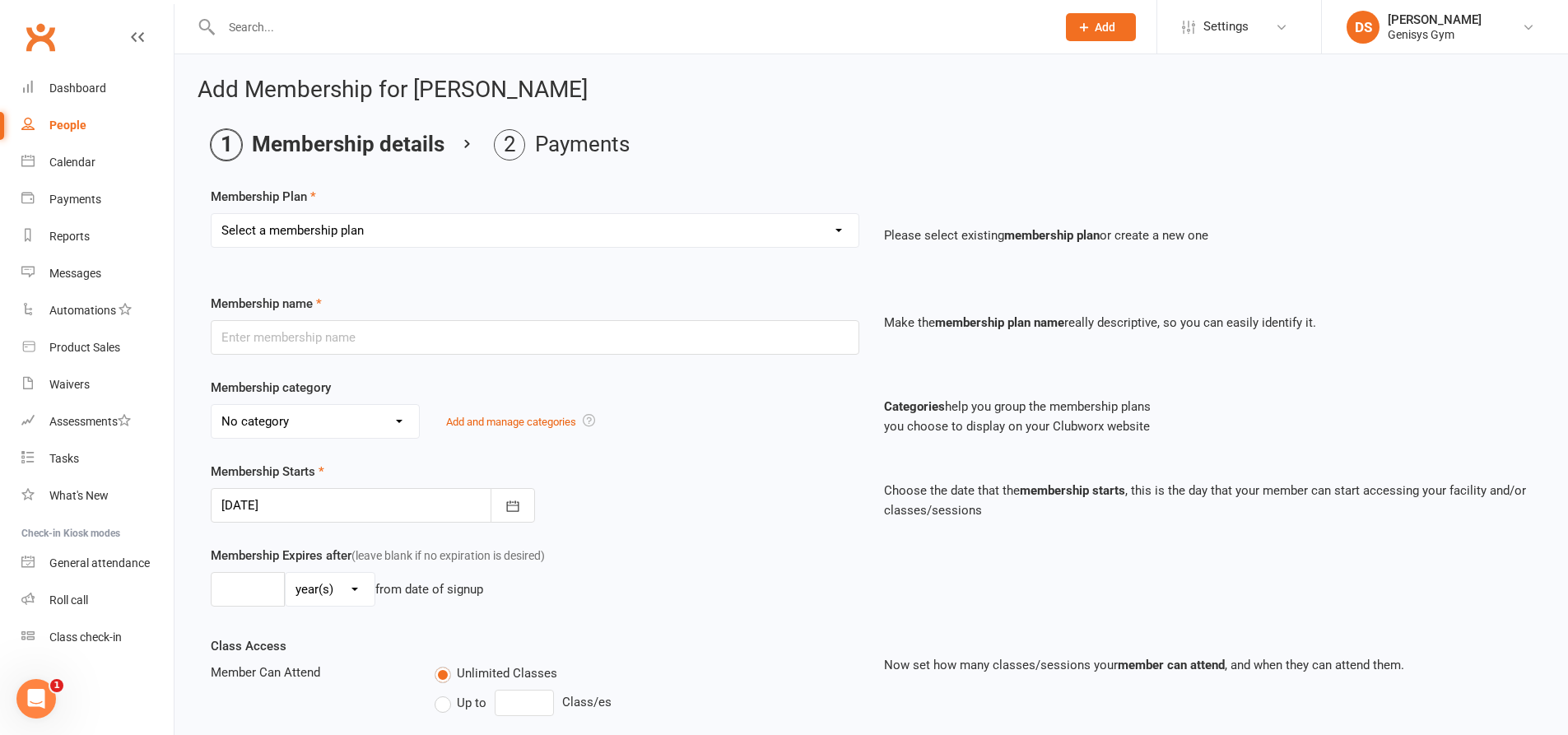
click at [367, 240] on select "Select a membership plan Create new Membership Plan 12 Month Membership Christm…" at bounding box center [535, 230] width 647 height 33
select select "34"
click at [211, 214] on select "Select a membership plan Create new Membership Plan 12 Month Membership Christm…" at bounding box center [535, 230] width 647 height 33
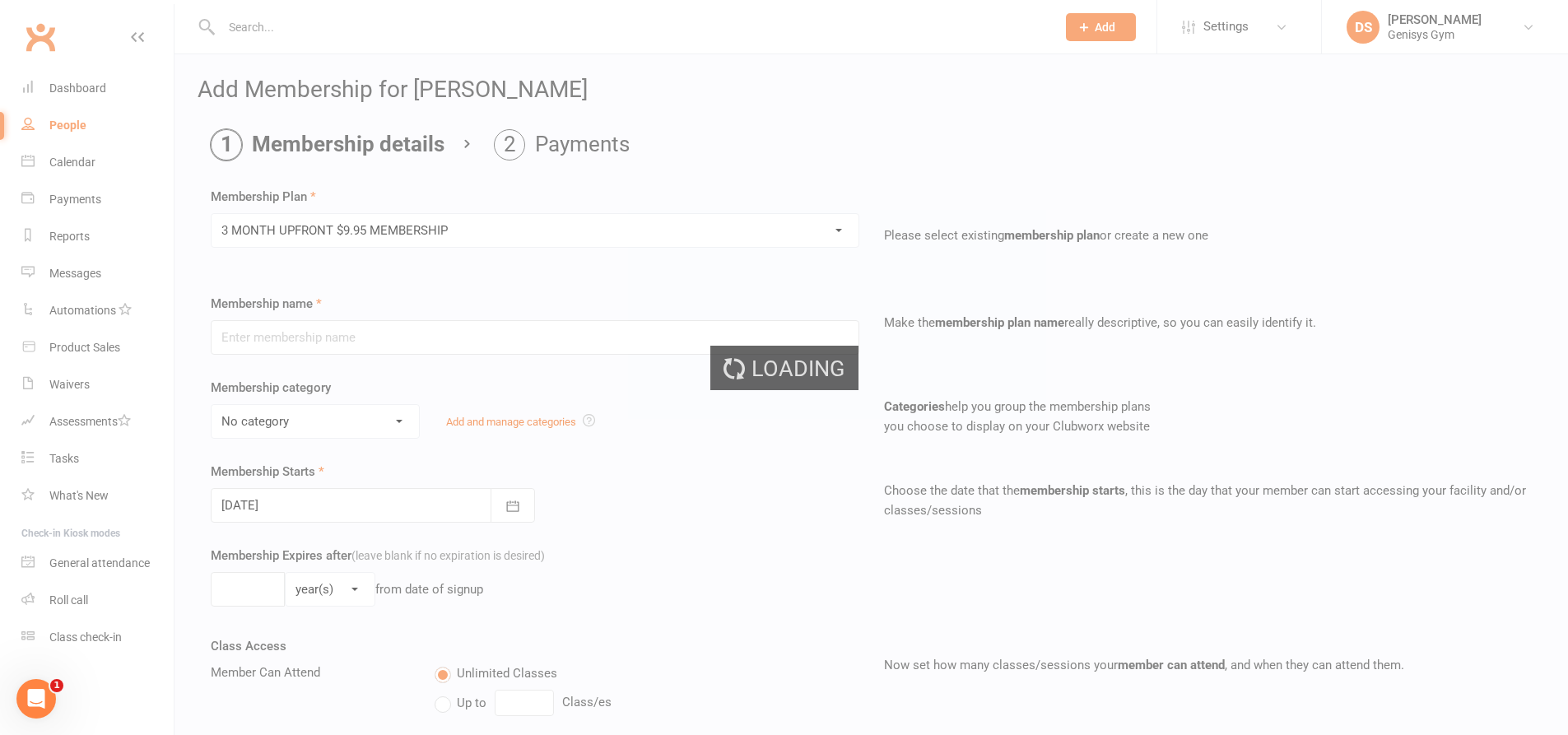
type input "3 MONTH UPFRONT $9.95 MEMBERSHIP"
select select "4"
type input "3"
select select "2"
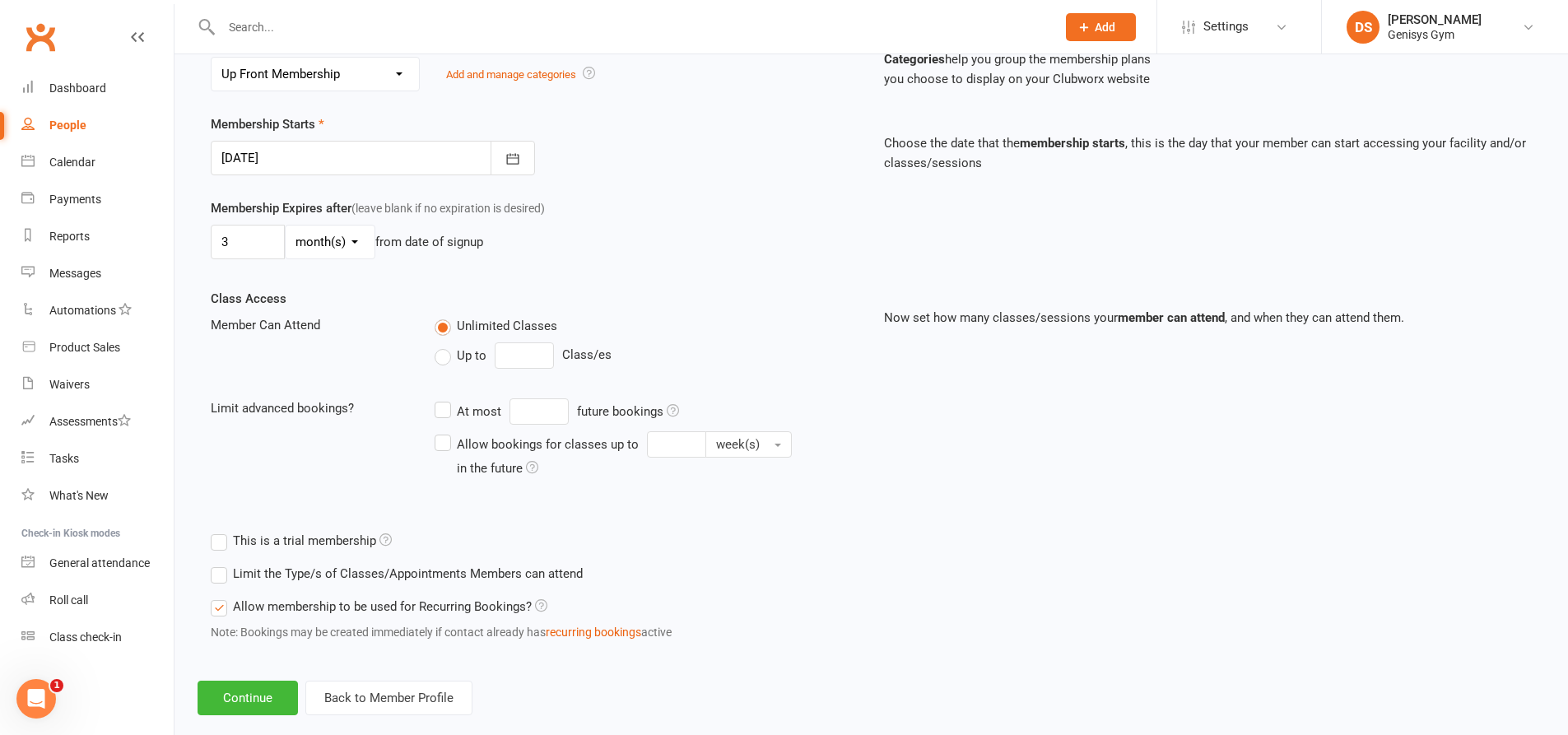
scroll to position [375, 0]
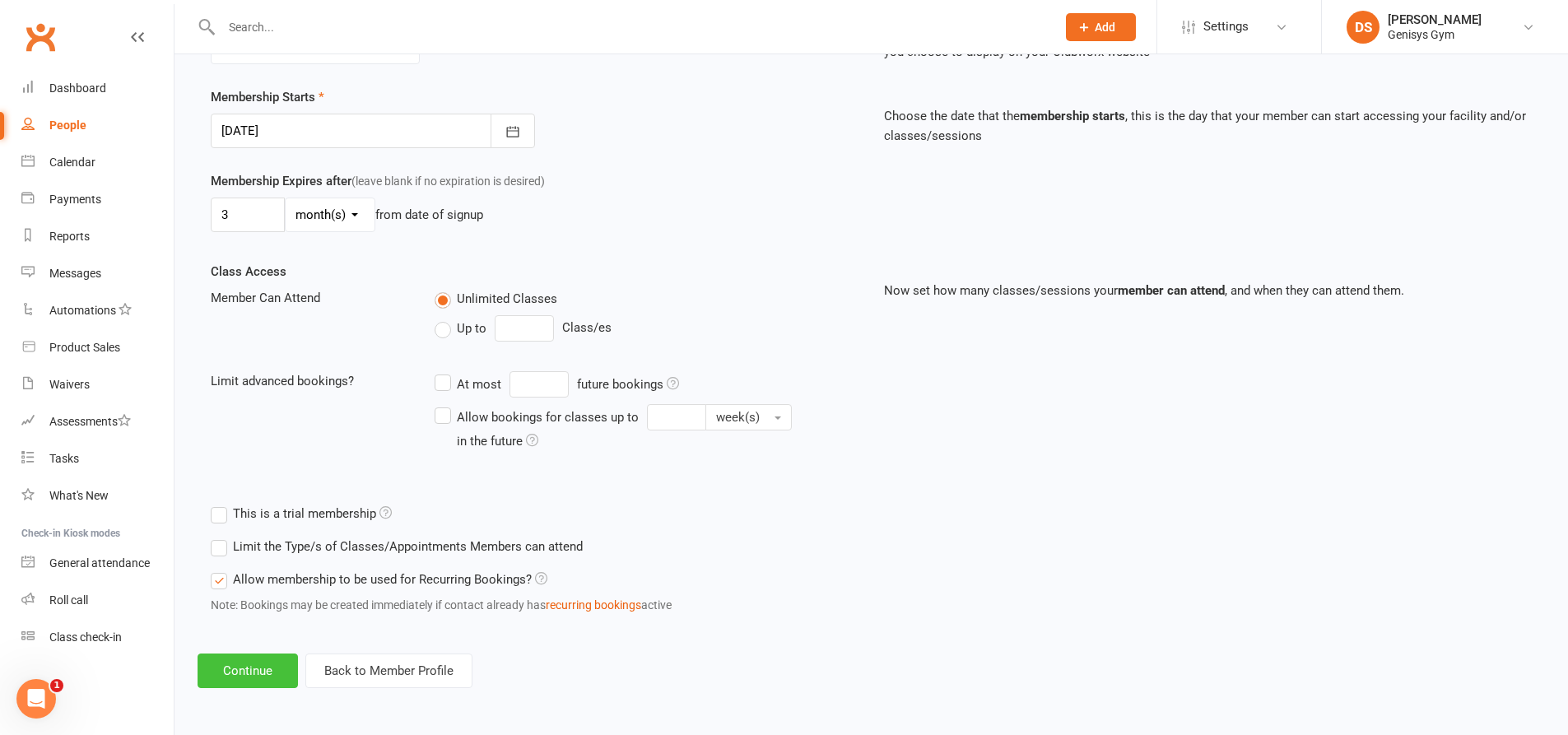
click at [249, 673] on button "Continue" at bounding box center [248, 670] width 101 height 34
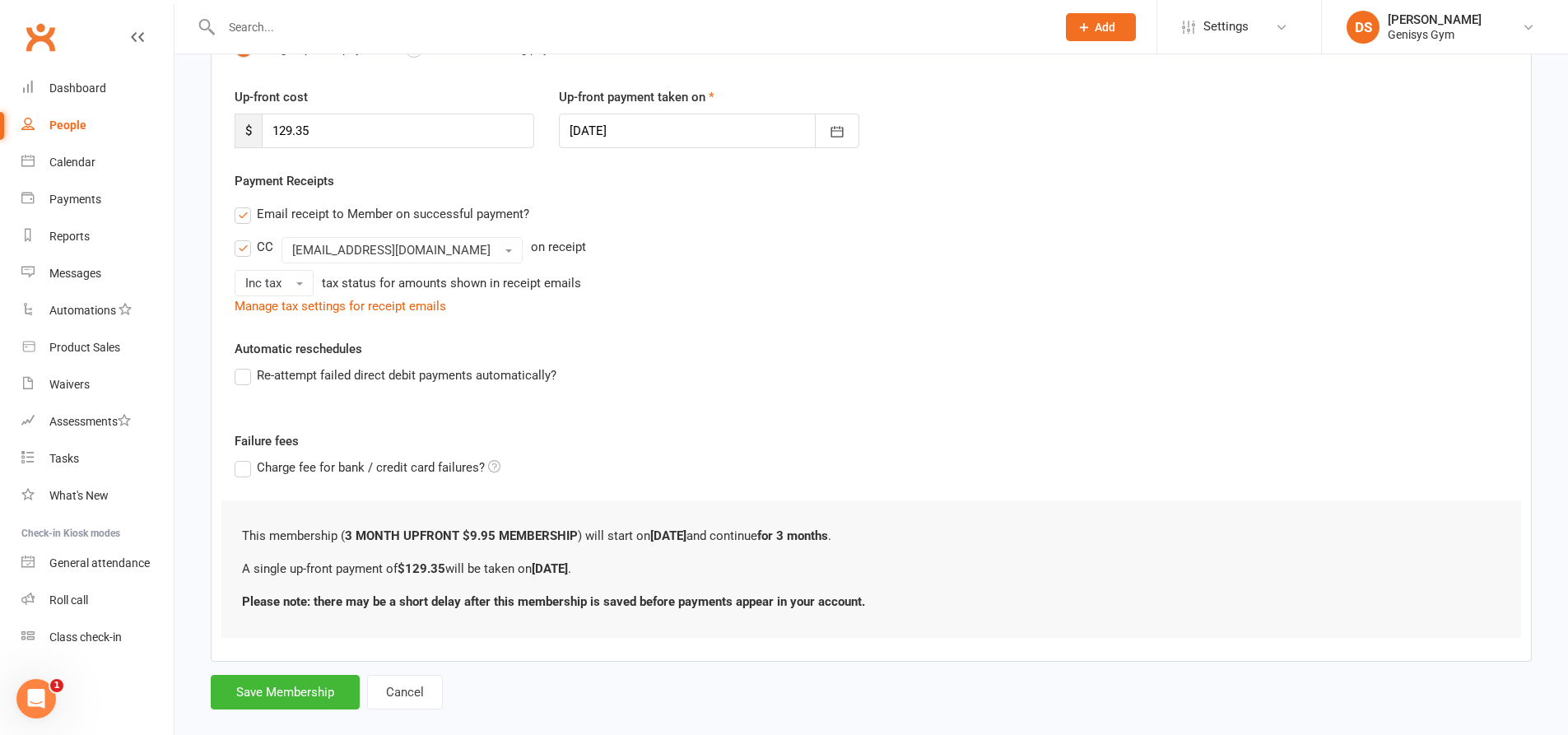
scroll to position [227, 0]
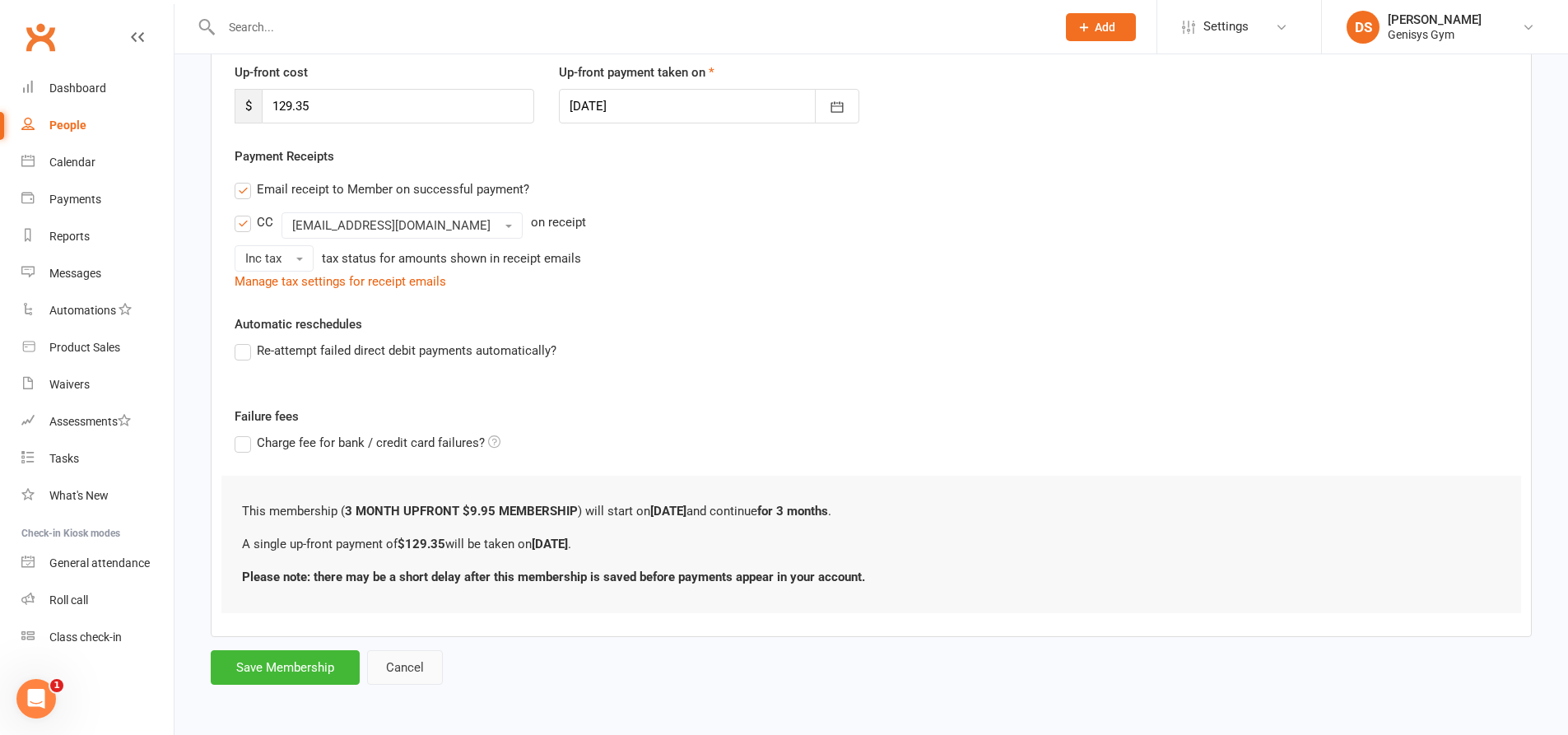
click at [420, 679] on button "Cancel" at bounding box center [405, 667] width 75 height 34
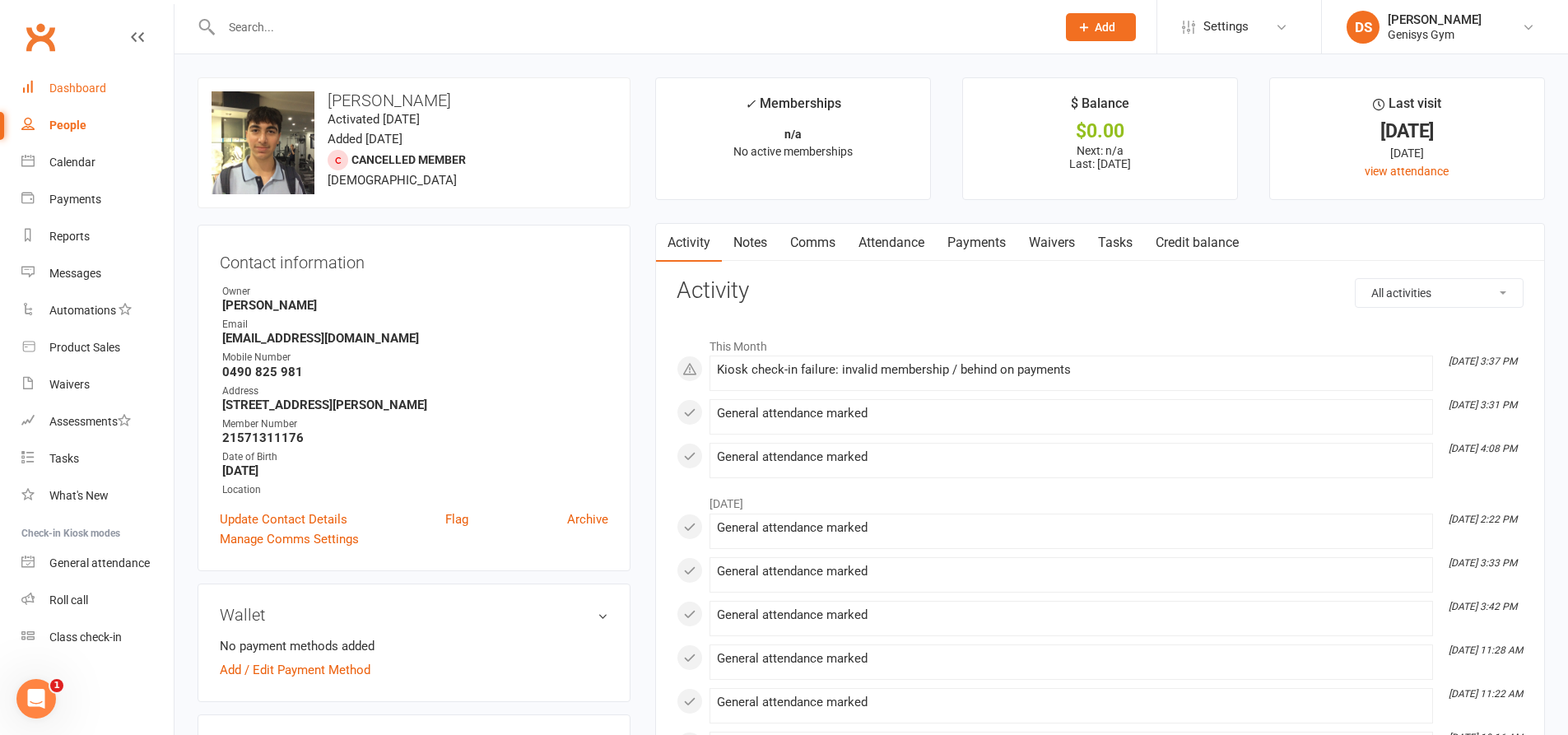
click at [55, 80] on link "Dashboard" at bounding box center [98, 88] width 153 height 37
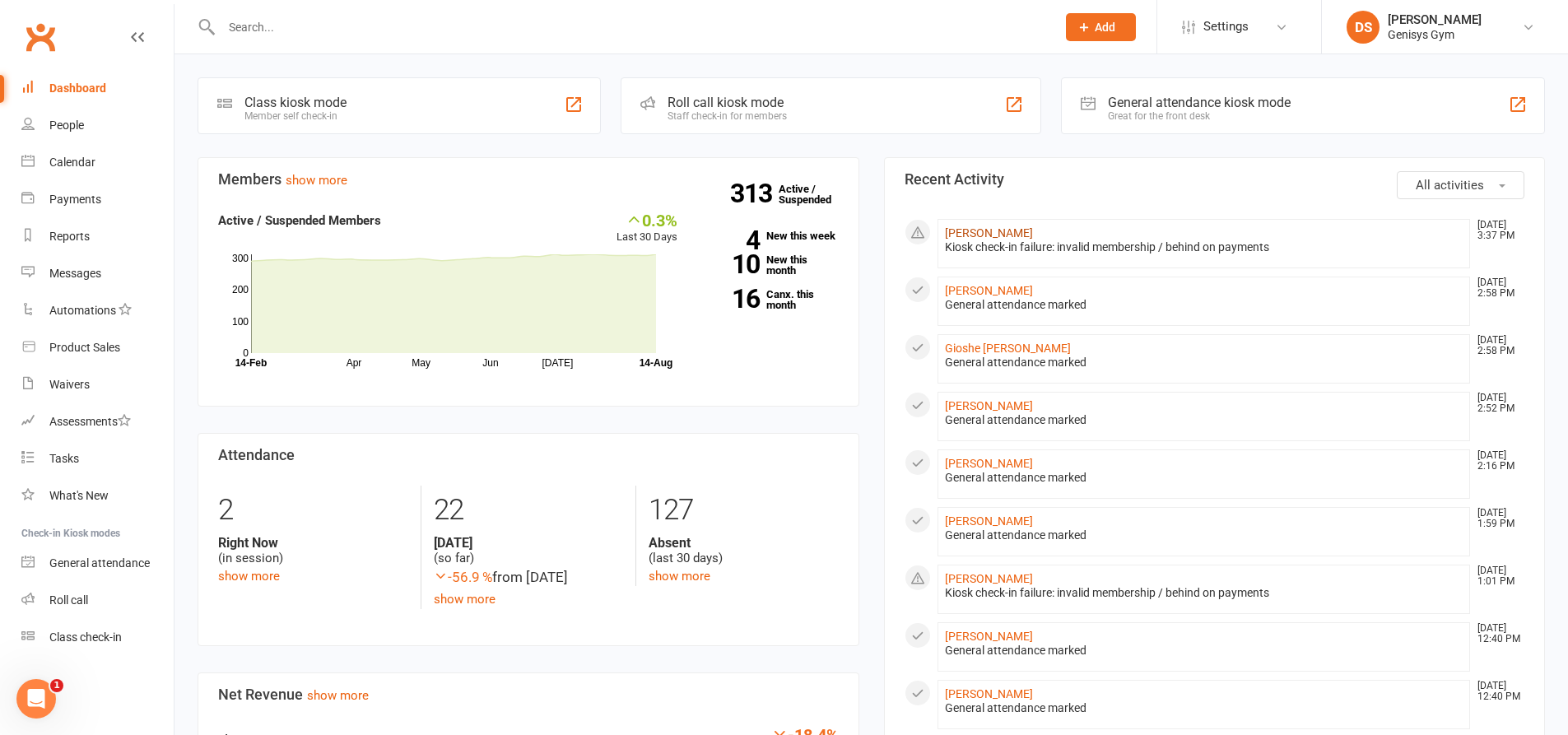
click at [1027, 229] on link "[PERSON_NAME]" at bounding box center [988, 233] width 88 height 13
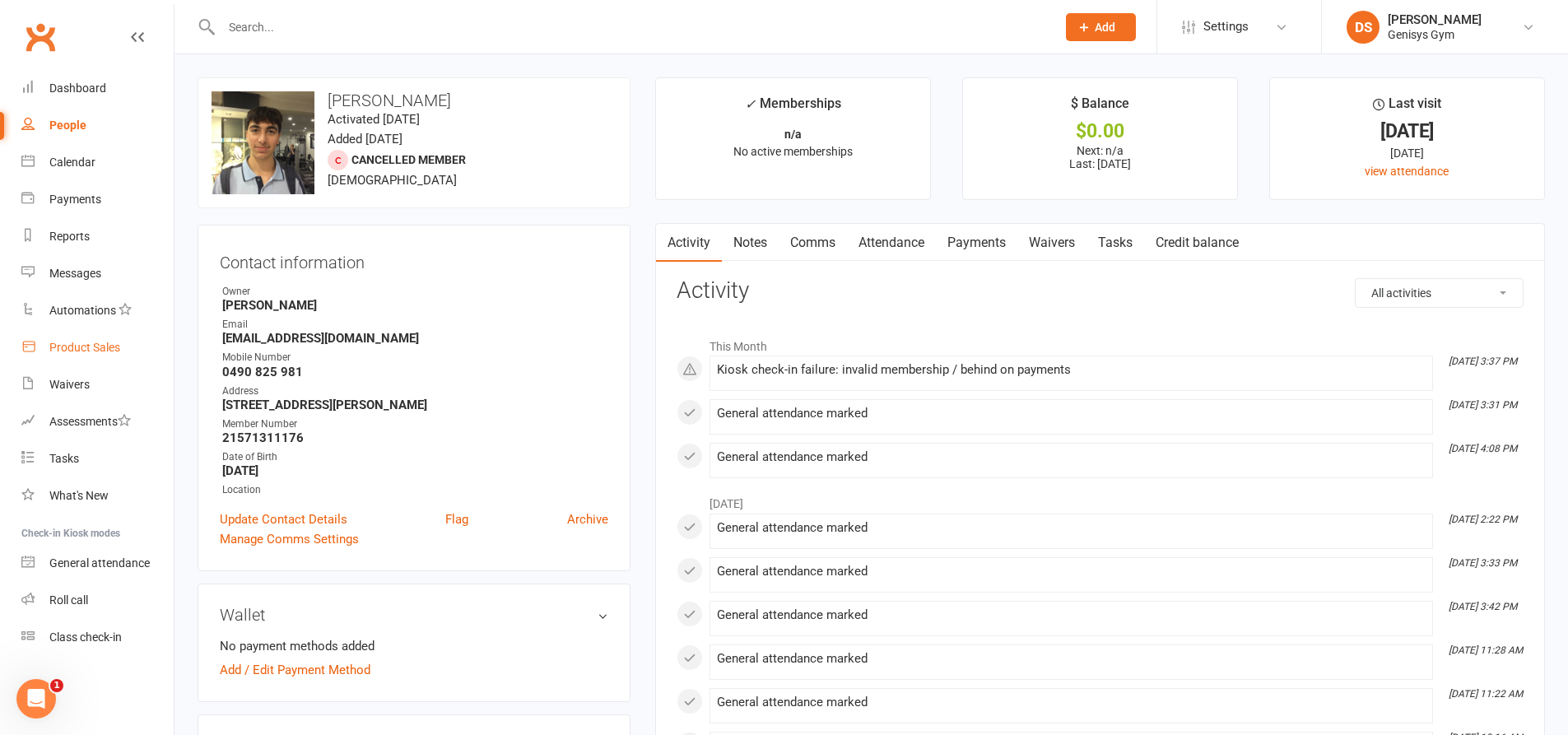
click at [98, 346] on div "Product Sales" at bounding box center [85, 348] width 70 height 13
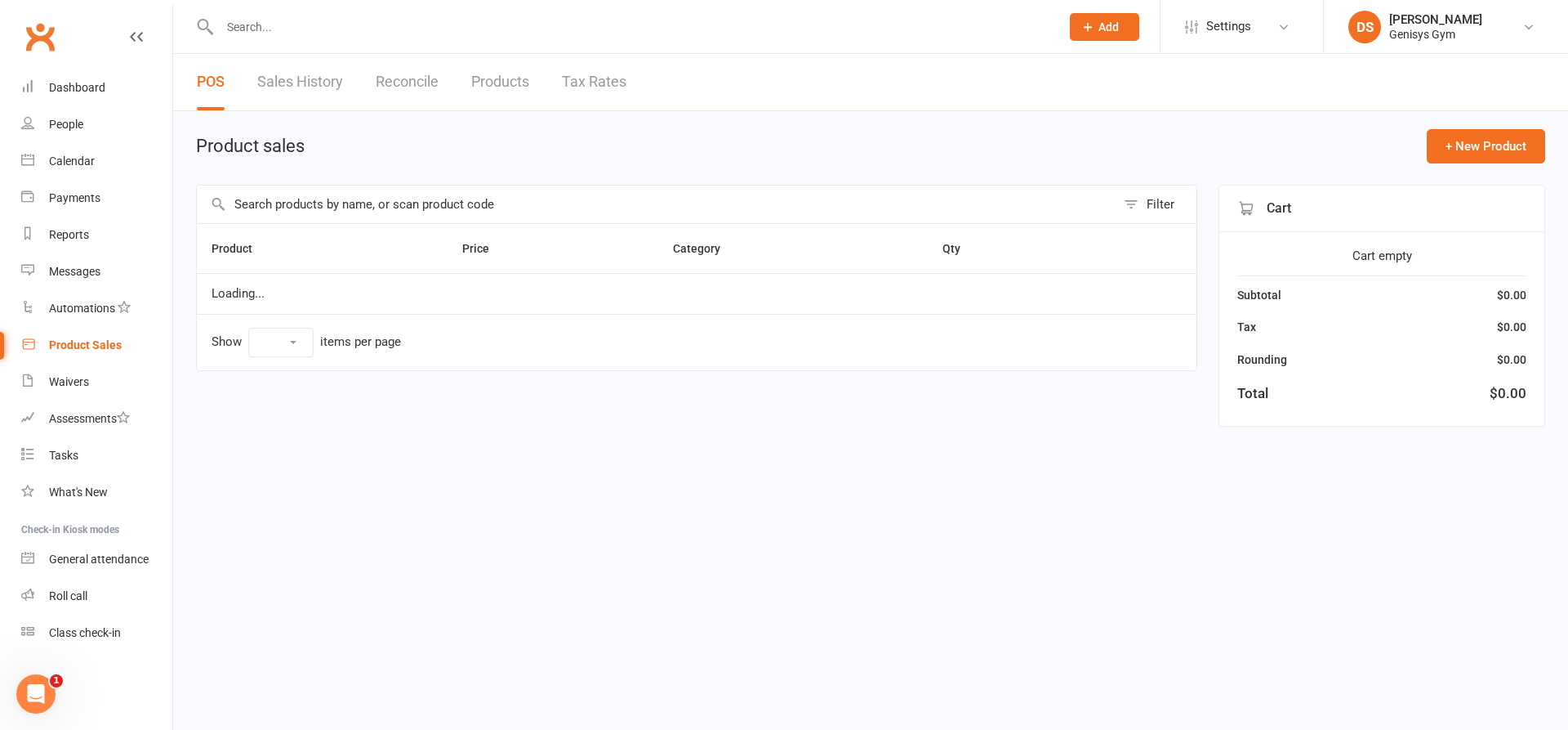
select select "10"
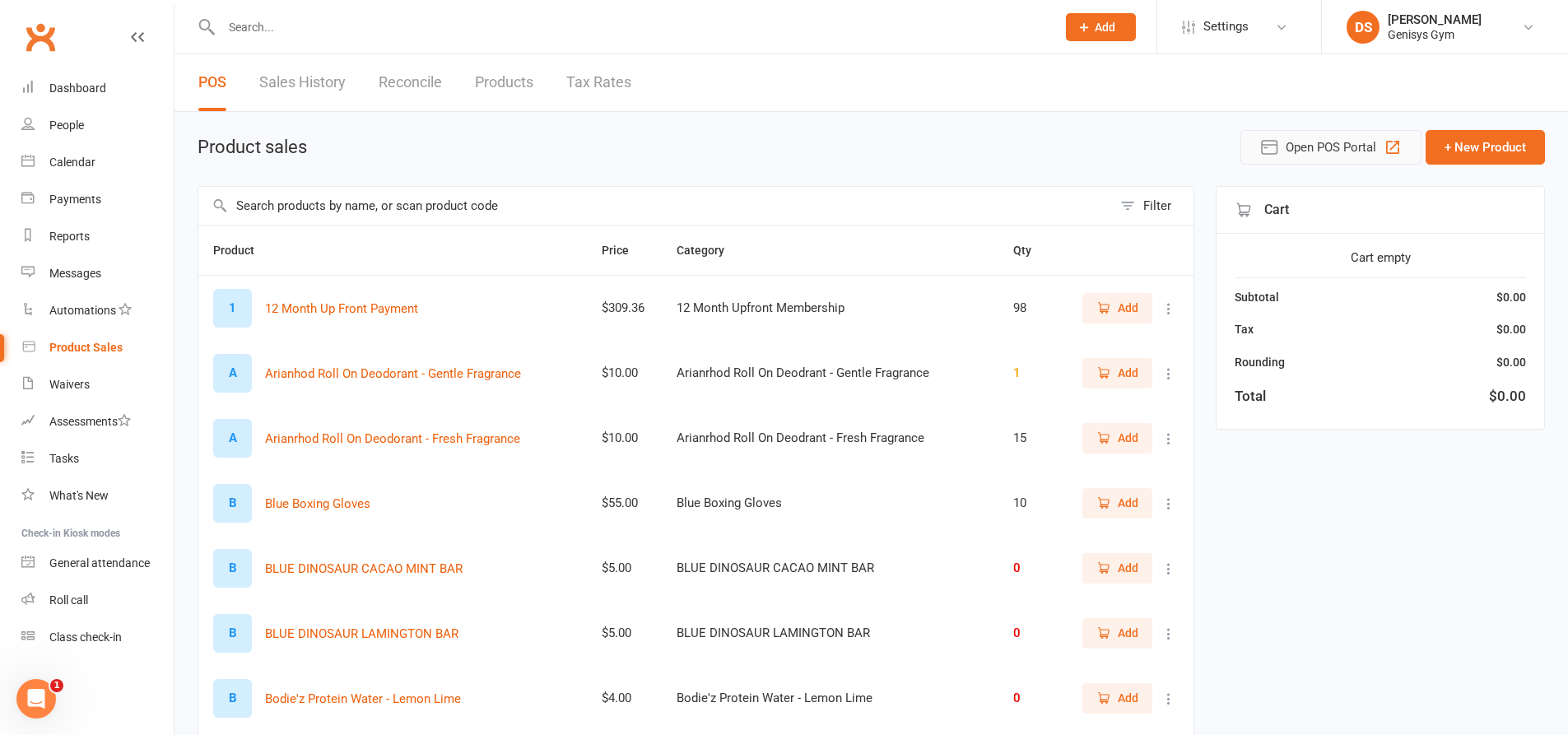
click at [1312, 146] on span "Open POS Portal" at bounding box center [1331, 148] width 91 height 20
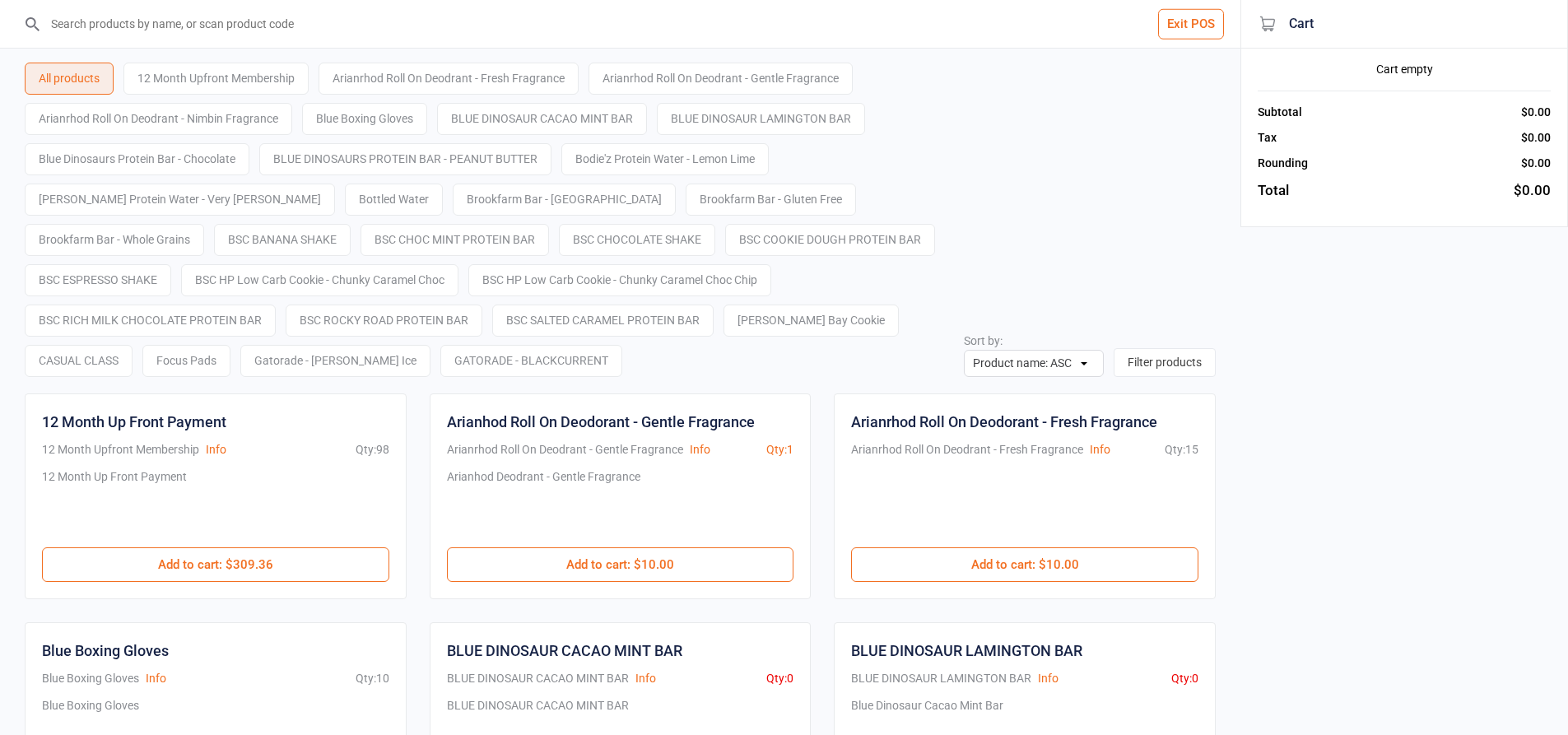
click at [626, 23] on input "search" at bounding box center [629, 23] width 1174 height 48
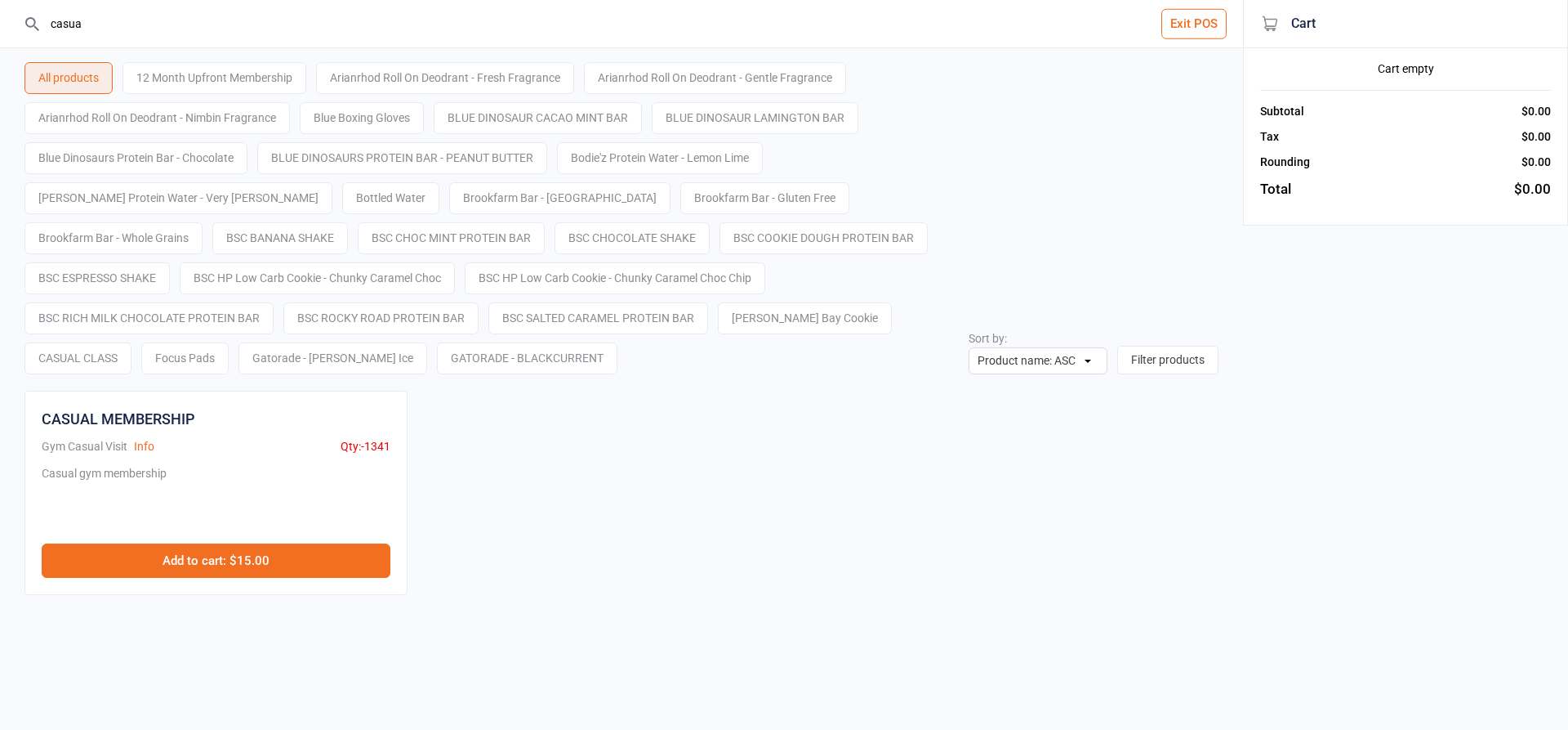
type input "casua"
click at [255, 549] on button "Add to cart : $15.00" at bounding box center [215, 560] width 349 height 34
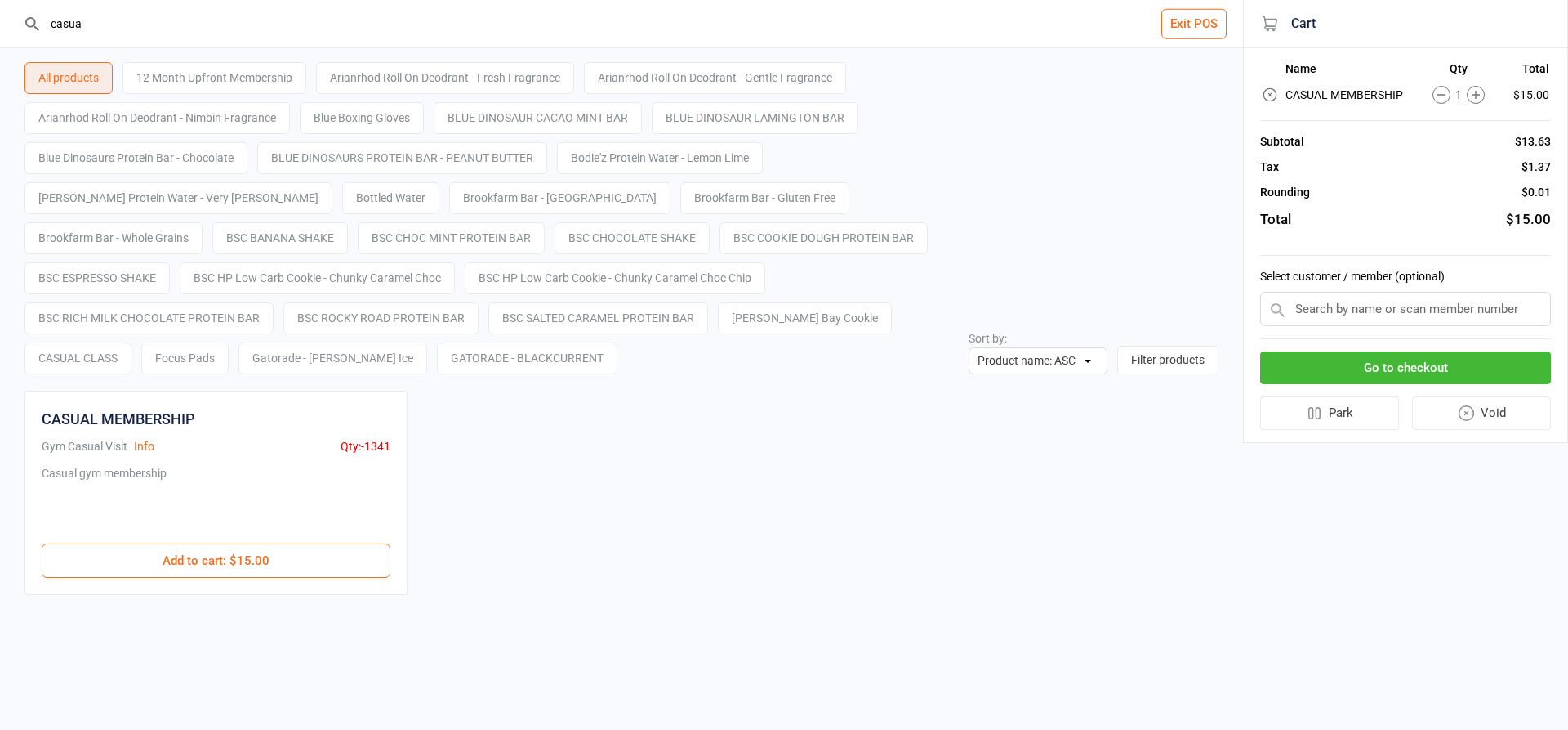
click at [1402, 315] on input "text" at bounding box center [1406, 309] width 291 height 34
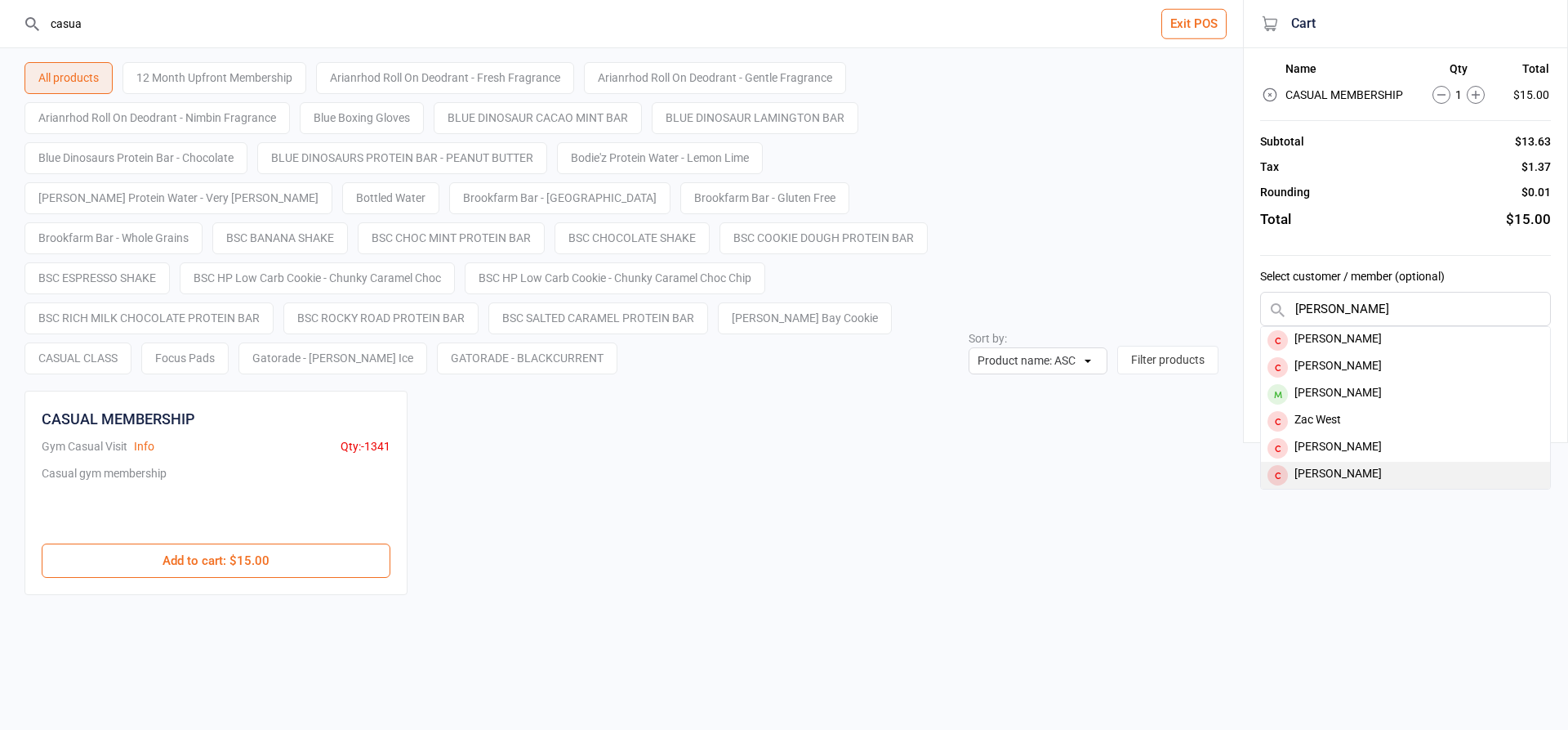
type input "zach"
click at [1370, 477] on div "[PERSON_NAME]" at bounding box center [1406, 475] width 289 height 27
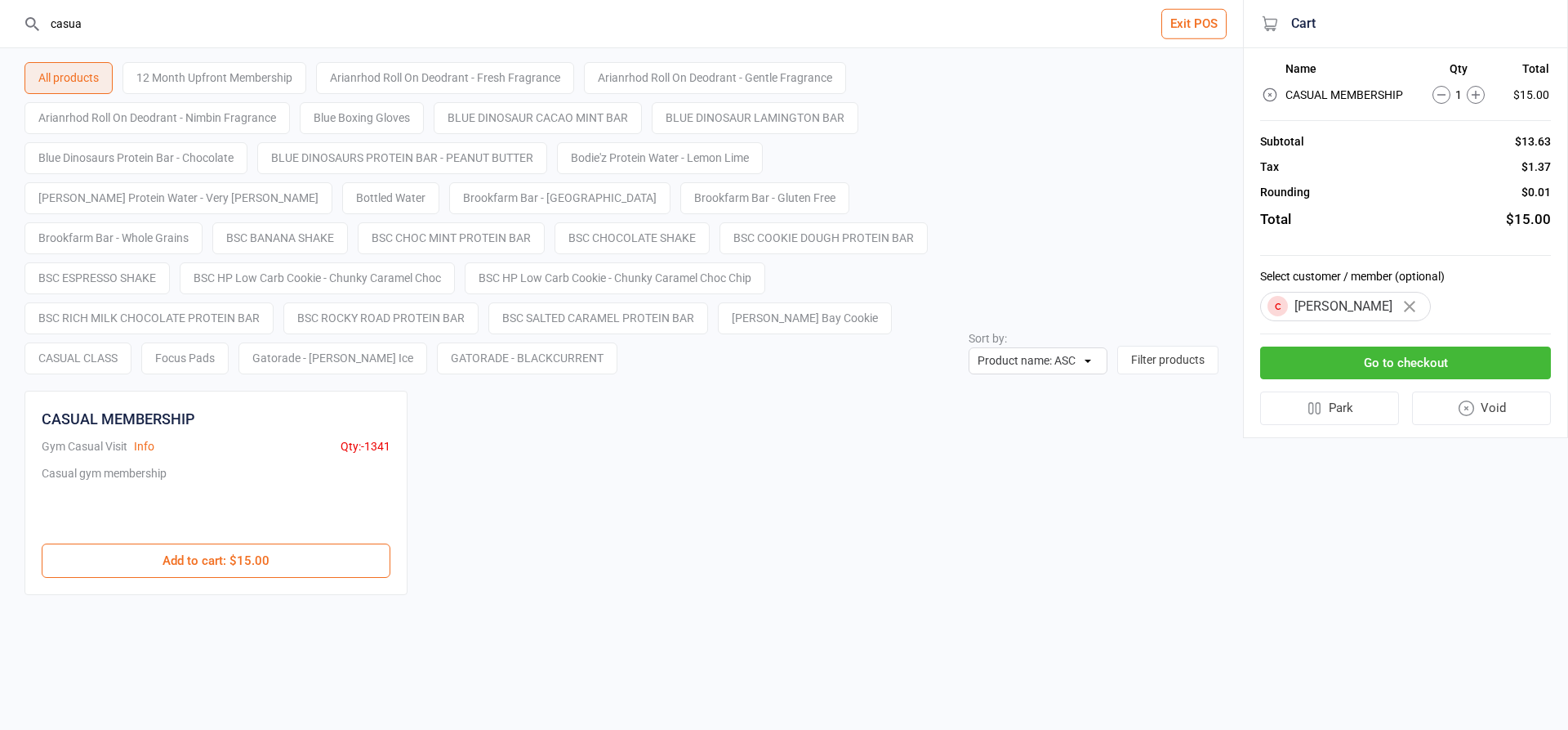
click at [1361, 360] on button "Go to checkout" at bounding box center [1406, 363] width 291 height 33
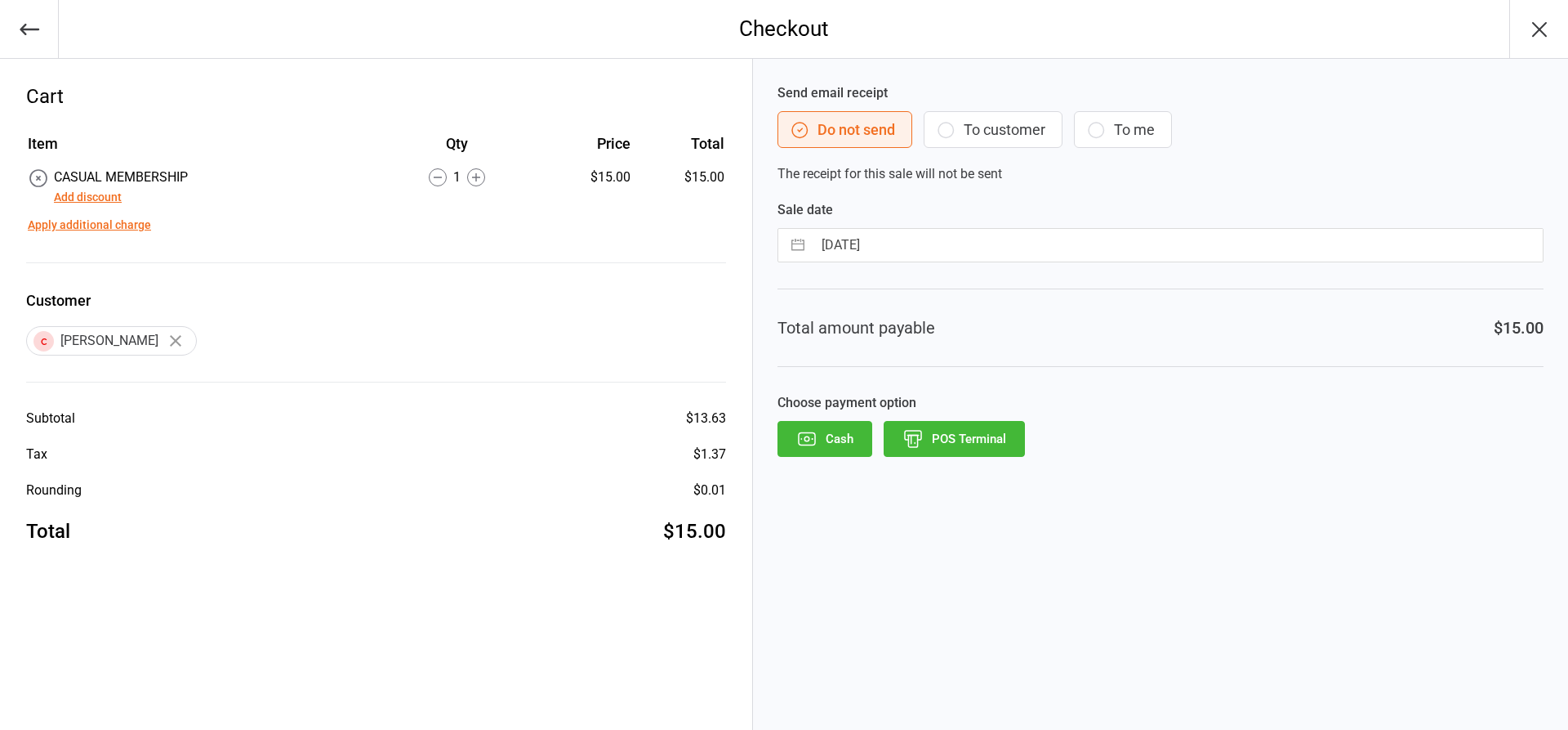
click at [95, 201] on button "Add discount" at bounding box center [87, 197] width 67 height 17
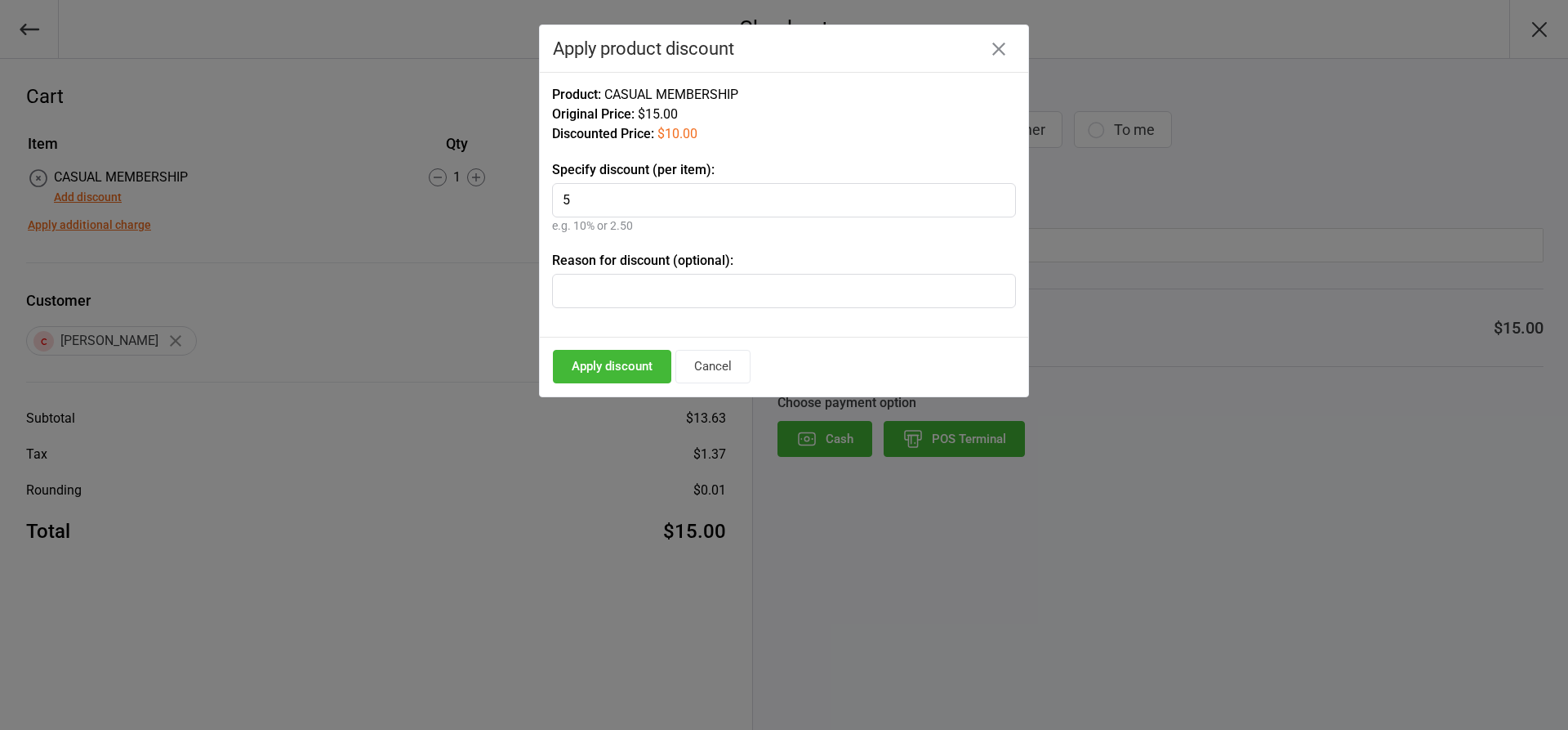
type input "5"
click at [641, 278] on input "text" at bounding box center [784, 291] width 464 height 34
type input "School Kids"
click at [616, 357] on button "Apply discount" at bounding box center [612, 366] width 118 height 33
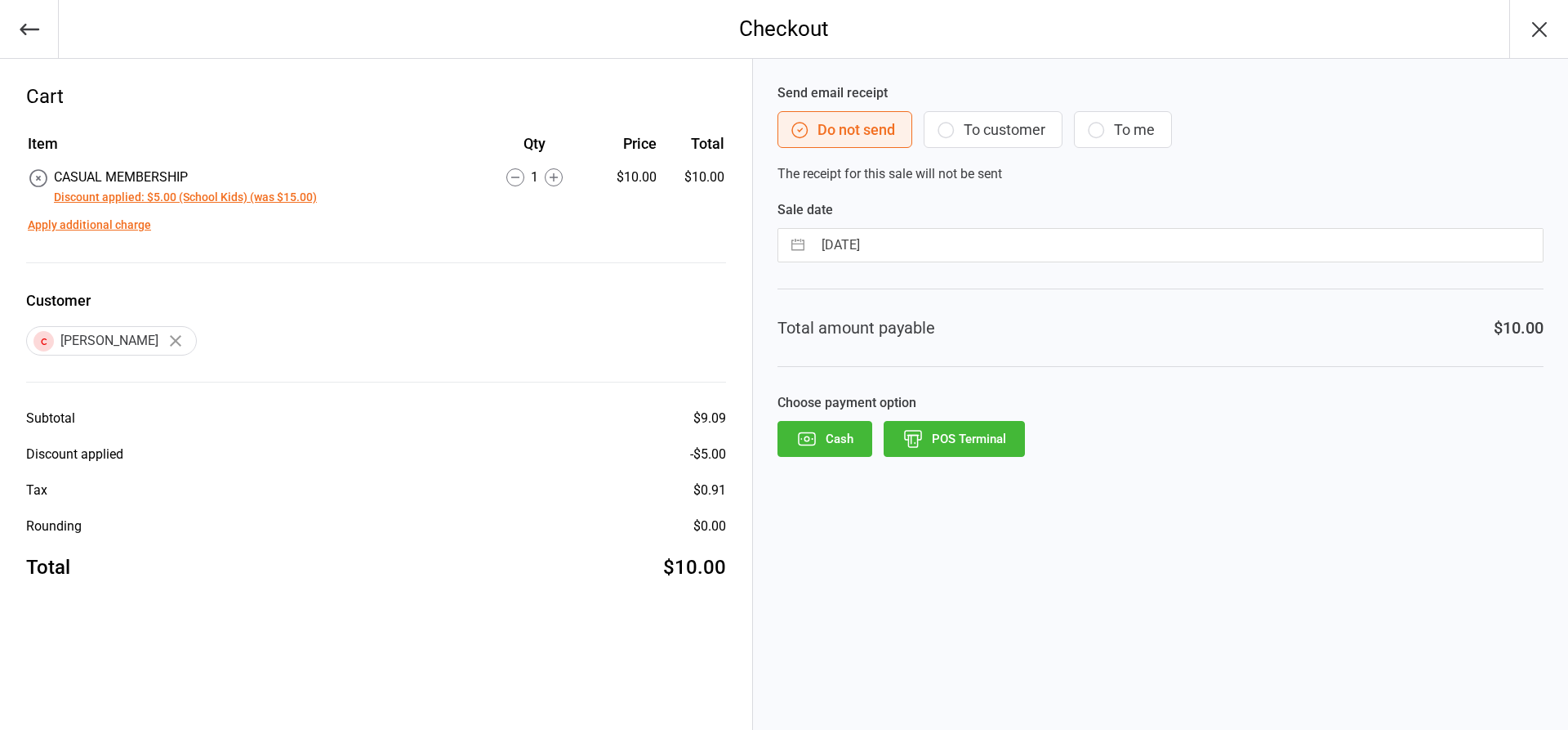
click at [955, 439] on button "POS Terminal" at bounding box center [954, 439] width 141 height 36
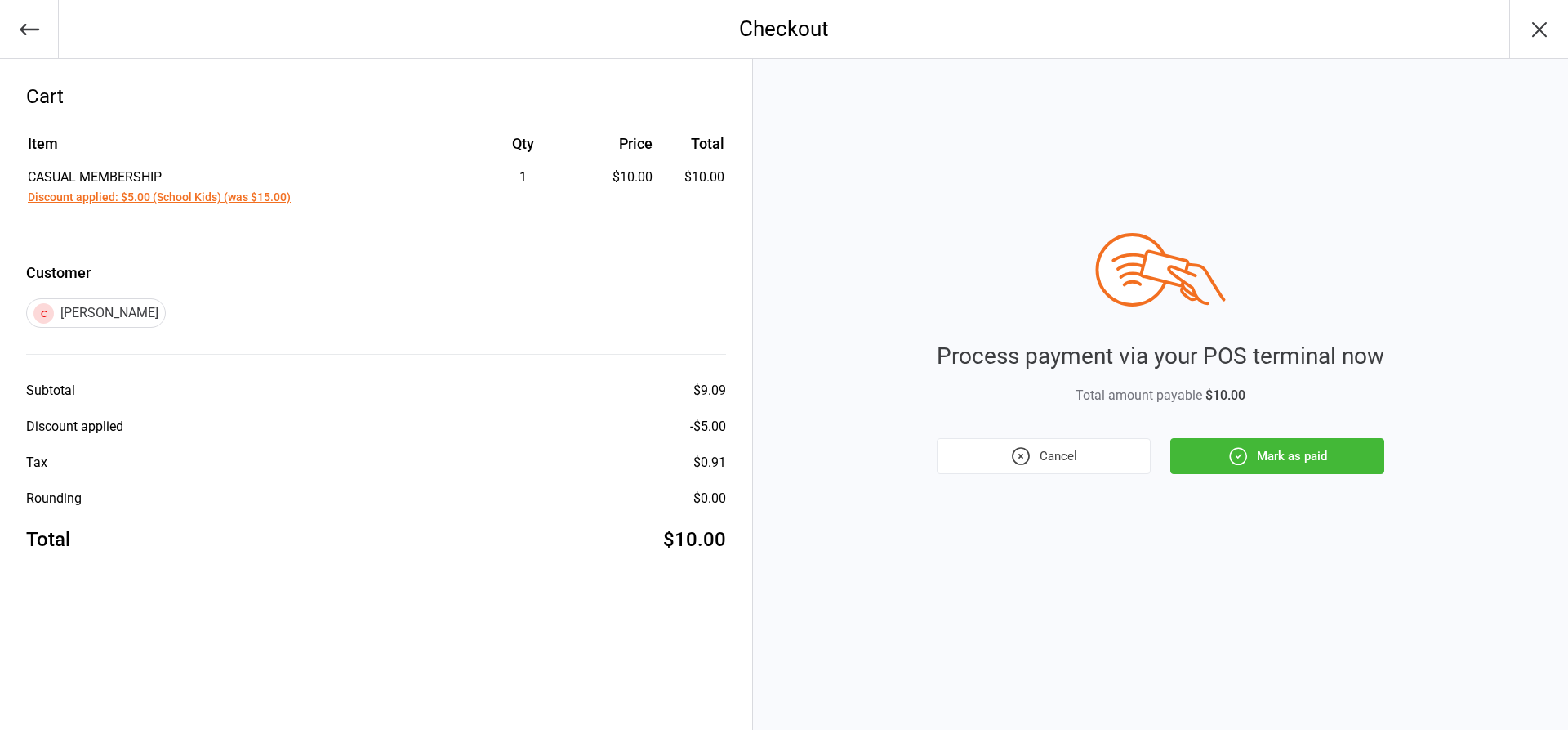
click at [1225, 451] on button "Mark as paid" at bounding box center [1277, 455] width 214 height 36
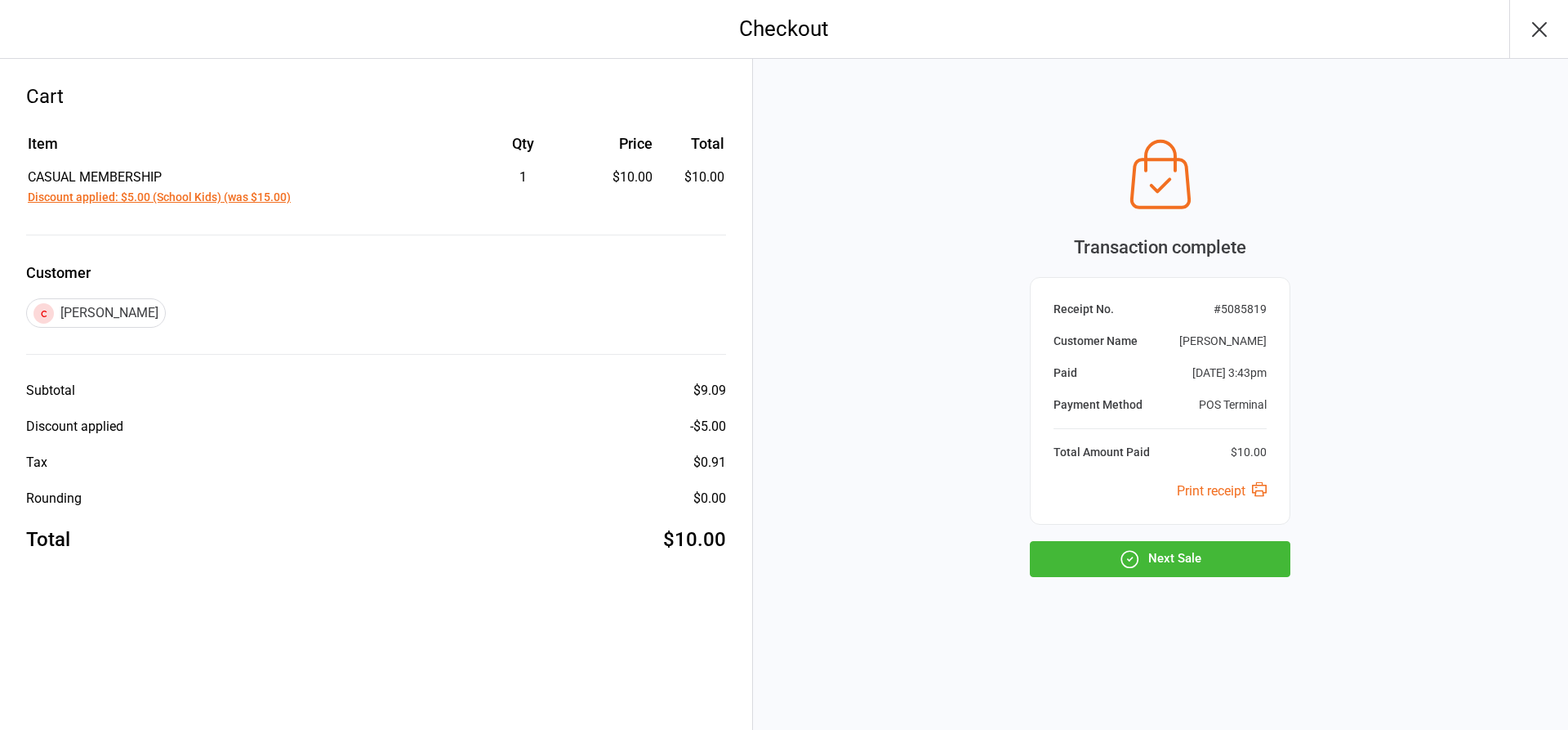
click at [1167, 569] on button "Next Sale" at bounding box center [1160, 559] width 260 height 36
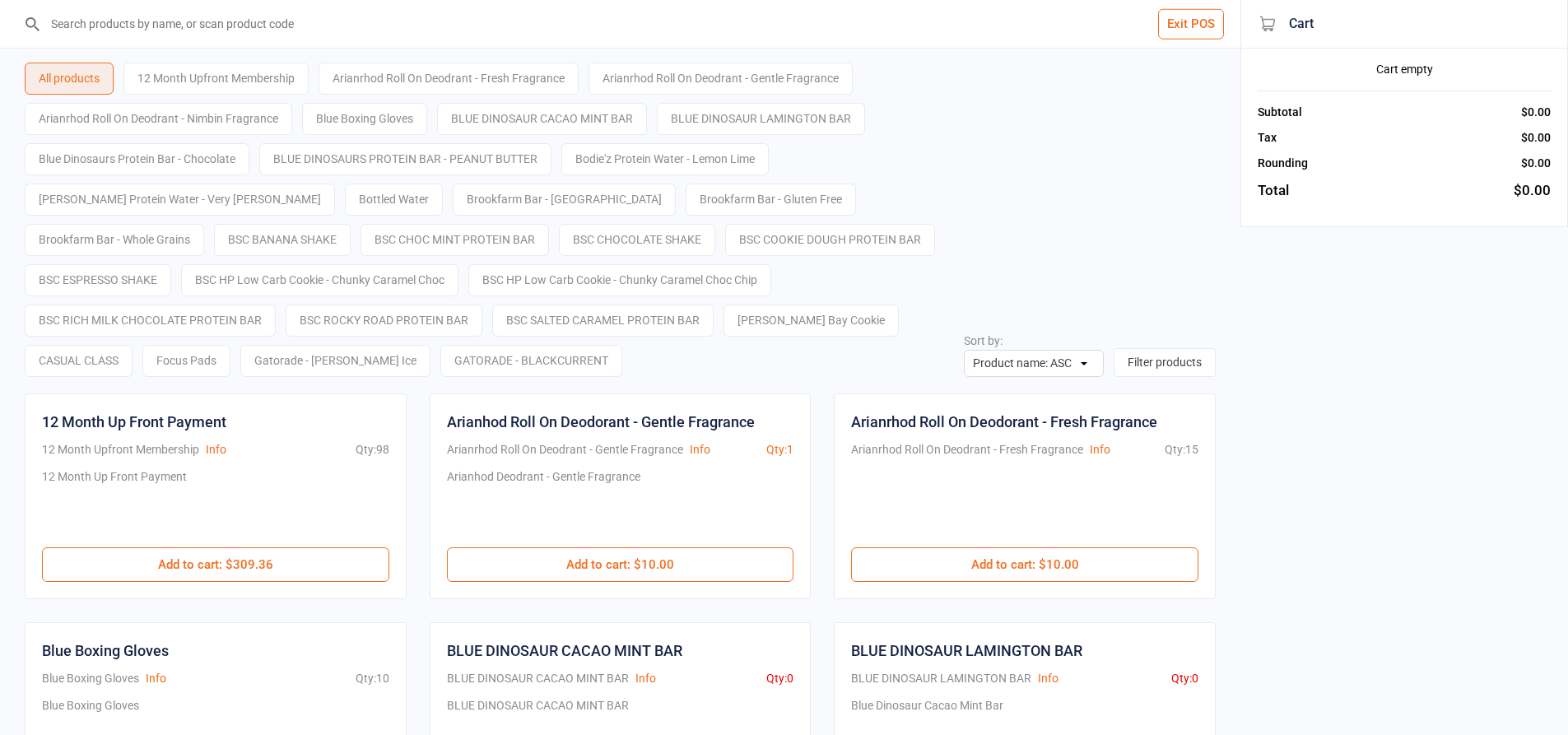
click at [1202, 34] on button "Exit POS" at bounding box center [1191, 24] width 66 height 30
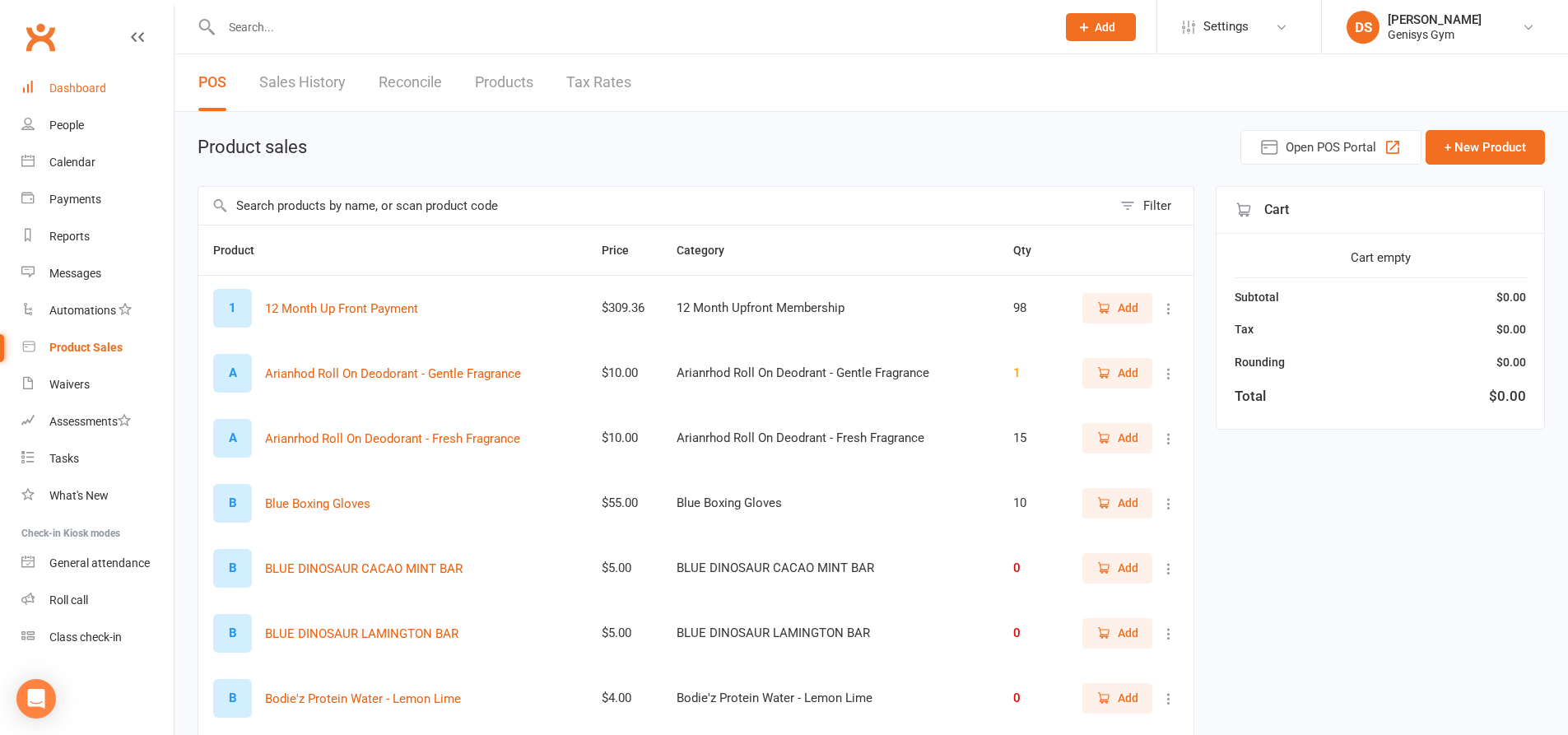
click at [89, 91] on div "Dashboard" at bounding box center [78, 88] width 57 height 13
